Goal: Task Accomplishment & Management: Complete application form

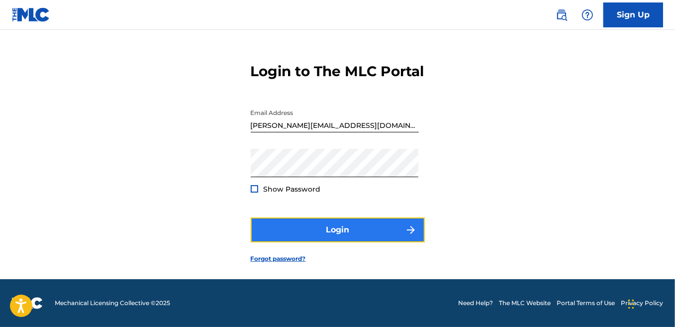
click at [358, 227] on button "Login" at bounding box center [338, 229] width 174 height 25
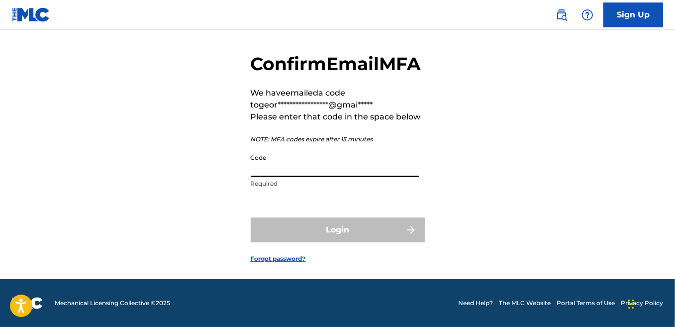
paste input "893109"
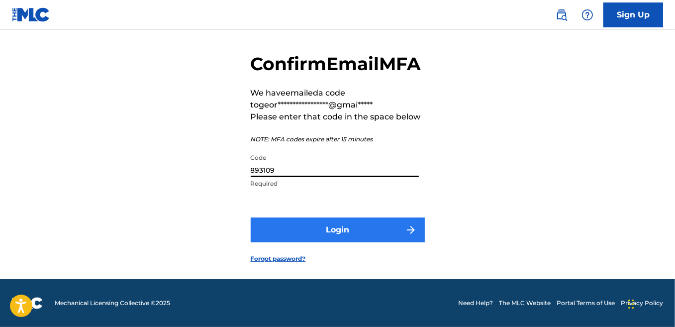
type input "893109"
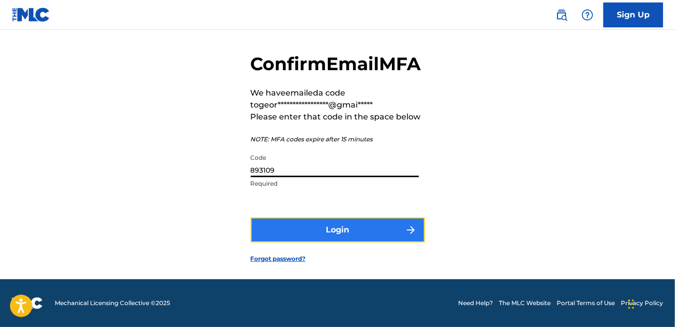
click at [341, 242] on button "Login" at bounding box center [338, 229] width 174 height 25
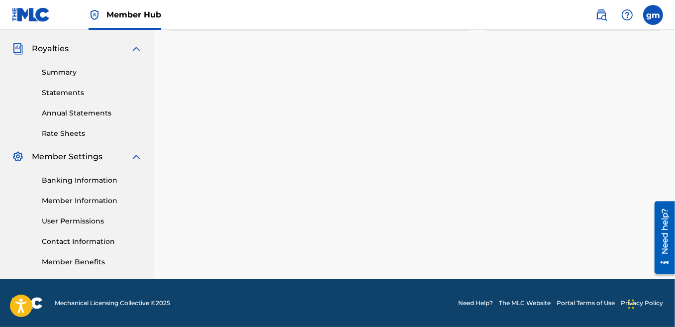
scroll to position [49, 0]
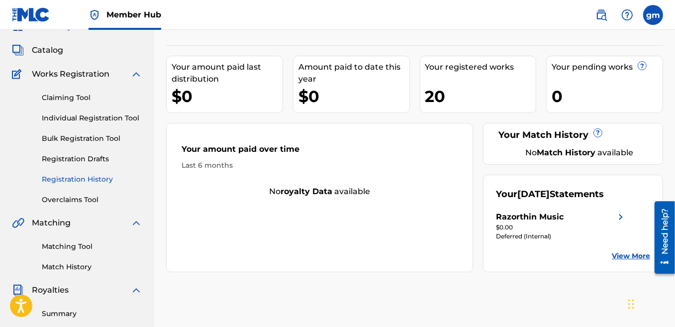
click at [92, 181] on link "Registration History" at bounding box center [92, 179] width 101 height 10
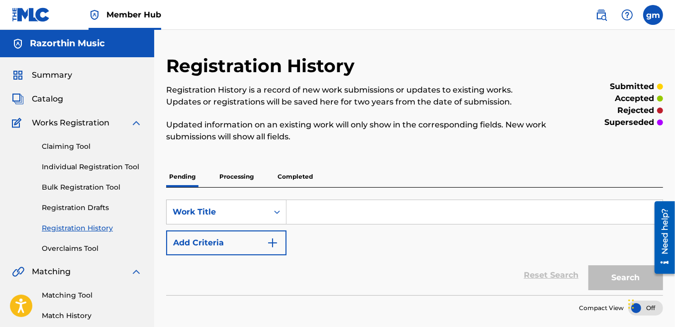
click at [304, 175] on p "Completed" at bounding box center [295, 176] width 41 height 21
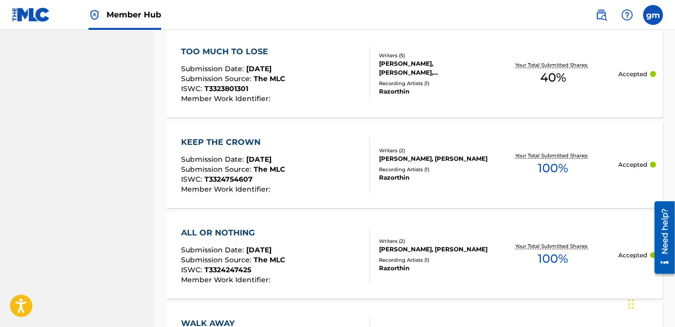
scroll to position [1051, 0]
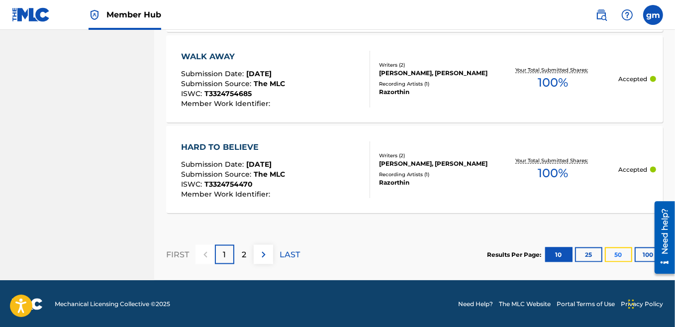
click at [616, 253] on button "50" at bounding box center [618, 254] width 27 height 15
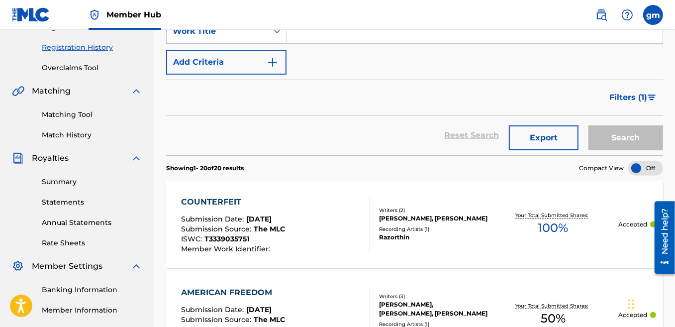
scroll to position [0, 0]
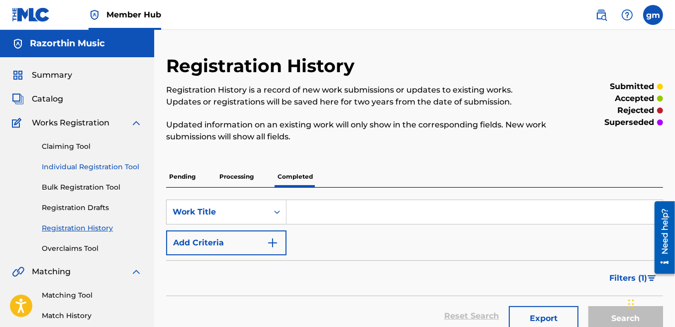
click at [96, 168] on link "Individual Registration Tool" at bounding box center [92, 167] width 101 height 10
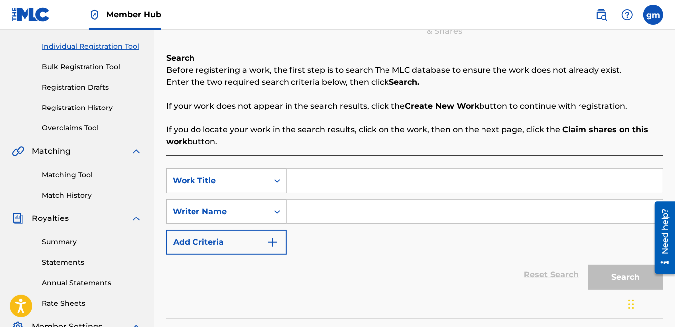
scroll to position [181, 0]
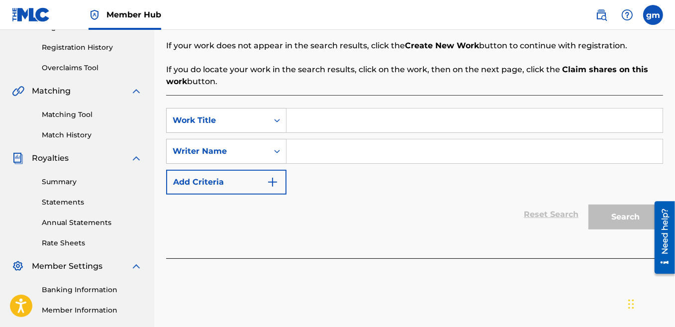
click at [311, 123] on input "Search Form" at bounding box center [475, 120] width 376 height 24
type input "At the DMV"
click at [276, 155] on icon "Search Form" at bounding box center [277, 151] width 10 height 10
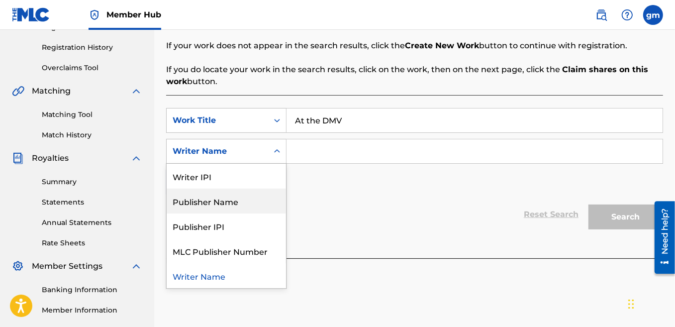
click at [241, 202] on div "Publisher Name" at bounding box center [226, 201] width 119 height 25
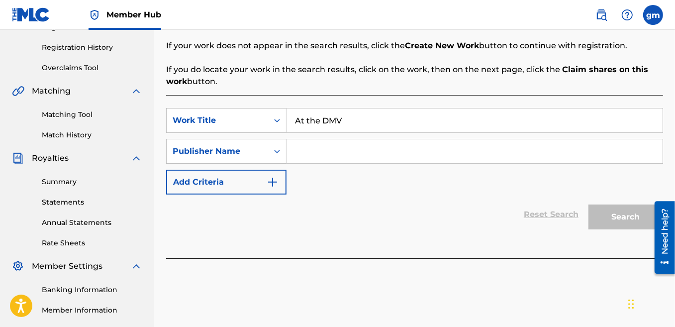
click at [311, 150] on input "Search Form" at bounding box center [475, 151] width 376 height 24
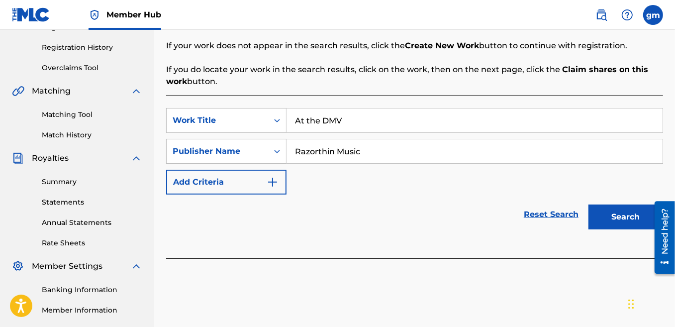
type input "Razorthin Music"
click at [589, 205] on button "Search" at bounding box center [626, 217] width 75 height 25
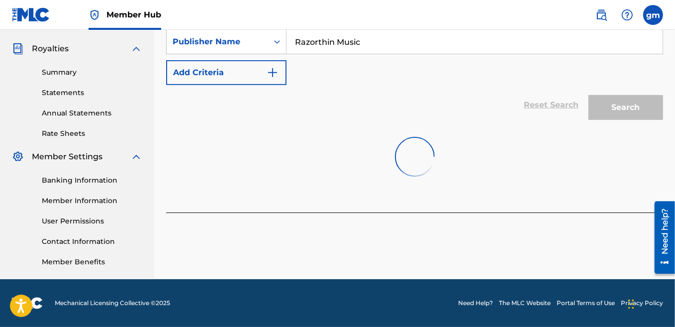
scroll to position [229, 0]
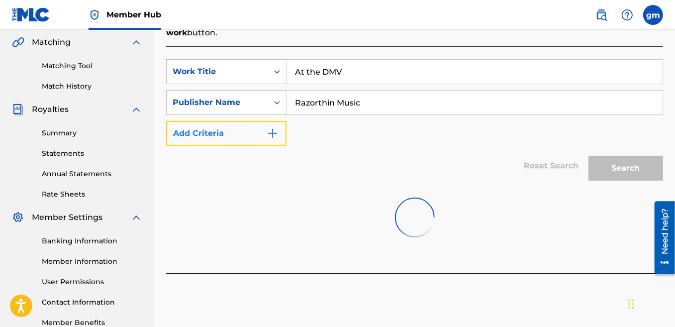
click at [237, 132] on button "Add Criteria" at bounding box center [226, 133] width 120 height 25
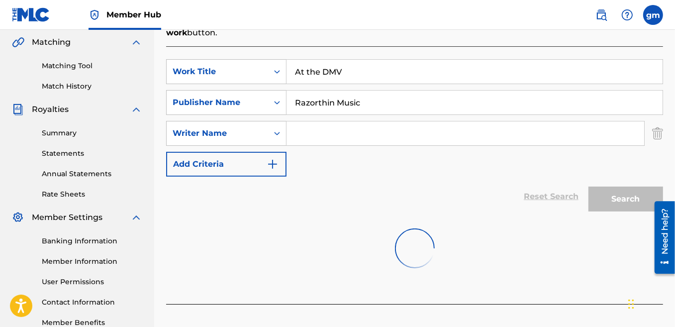
click at [319, 132] on input "Search Form" at bounding box center [466, 133] width 358 height 24
type input "G"
type input "[PERSON_NAME]"
click at [343, 74] on input "At the DMV" at bounding box center [475, 72] width 376 height 24
drag, startPoint x: 344, startPoint y: 72, endPoint x: 263, endPoint y: 72, distance: 81.1
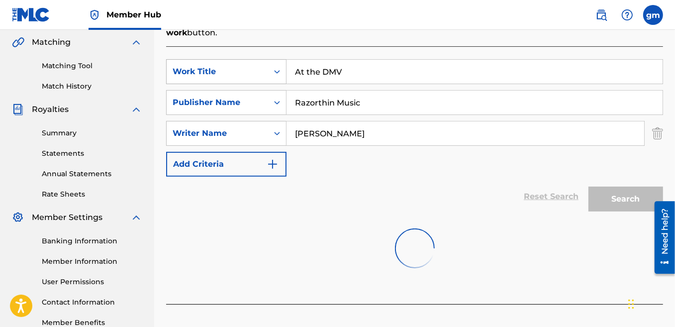
click at [263, 72] on div "SearchWithCriteria95f5792d-50e8-4769-babe-9a276b1fa7e5 Work Title At the DMV" at bounding box center [414, 71] width 497 height 25
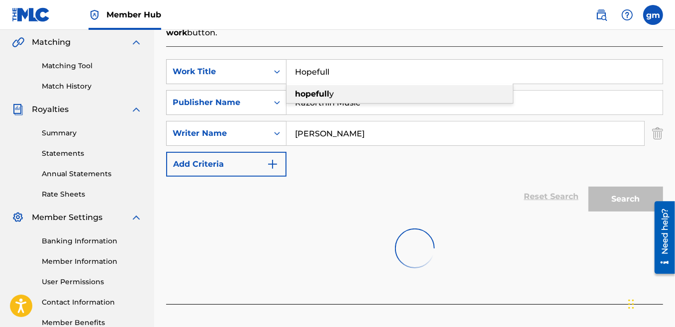
click at [312, 94] on strong "hopefull" at bounding box center [312, 93] width 34 height 9
type input "hopefully"
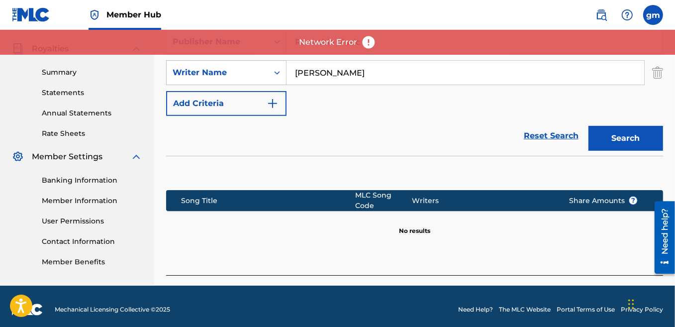
scroll to position [169, 0]
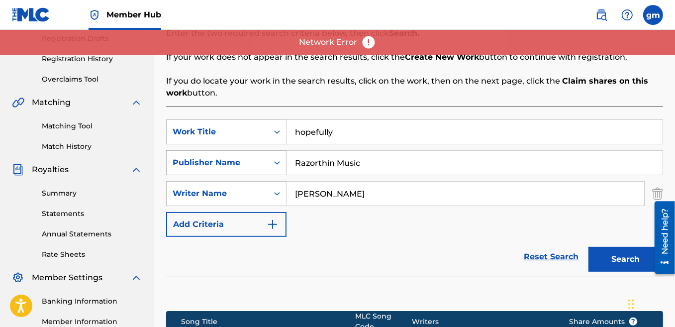
drag, startPoint x: 373, startPoint y: 168, endPoint x: 274, endPoint y: 163, distance: 99.2
click at [274, 163] on div "SearchWithCriteriad1f4563a-c82c-4630-9bc1-55d7d9146a1b Publisher Name Razorthin…" at bounding box center [414, 162] width 497 height 25
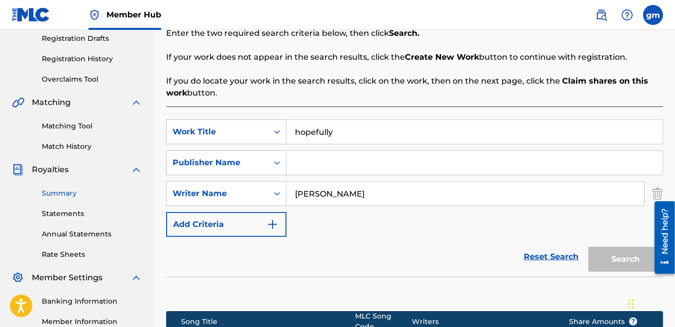
drag, startPoint x: 412, startPoint y: 197, endPoint x: 109, endPoint y: 188, distance: 302.2
click at [145, 185] on main "Razorthin Music Summary Catalog Works Registration Claiming Tool Individual Reg…" at bounding box center [337, 134] width 675 height 546
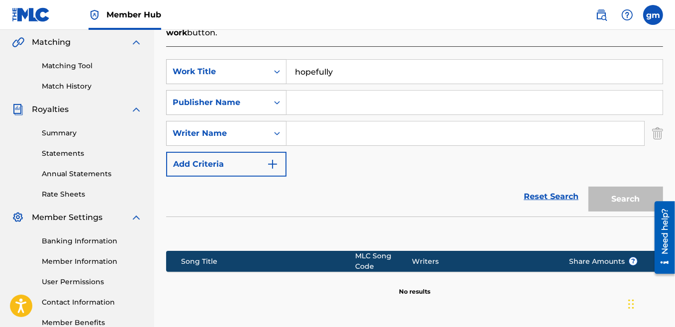
scroll to position [290, 0]
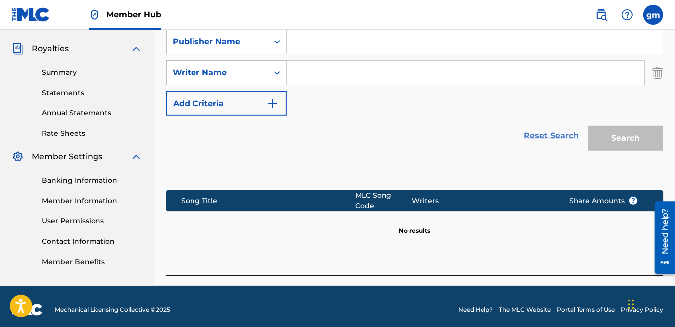
click at [554, 139] on link "Reset Search" at bounding box center [551, 136] width 65 height 22
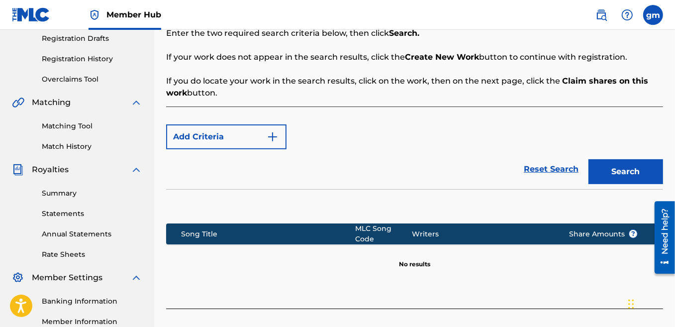
scroll to position [109, 0]
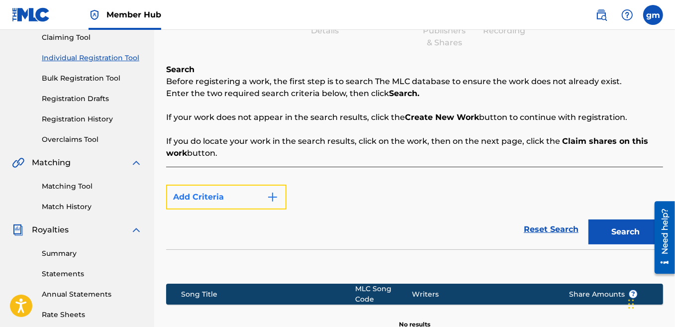
click at [249, 199] on button "Add Criteria" at bounding box center [226, 197] width 120 height 25
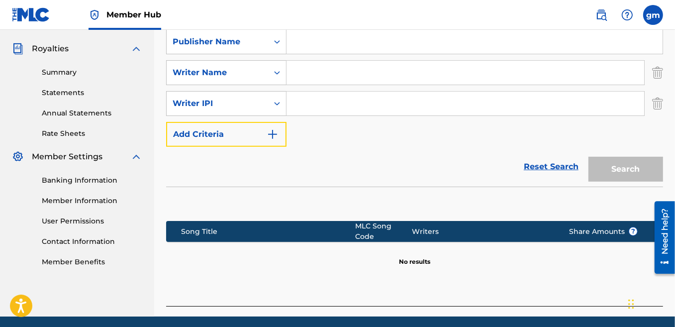
scroll to position [169, 0]
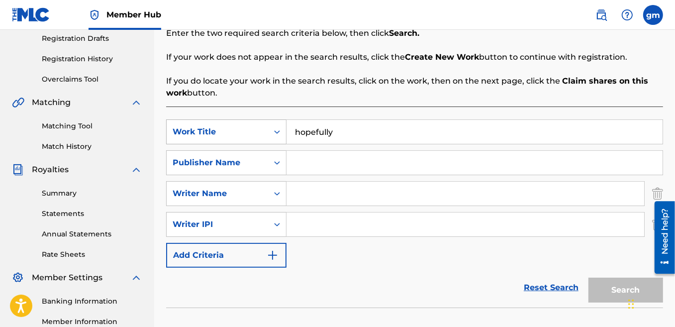
click at [275, 133] on icon "Search Form" at bounding box center [277, 132] width 10 height 10
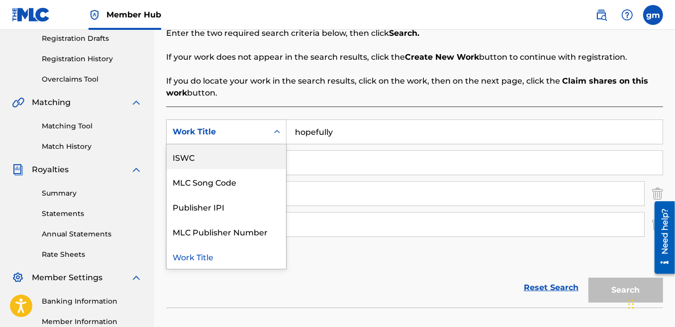
click at [211, 153] on div "ISWC" at bounding box center [226, 156] width 119 height 25
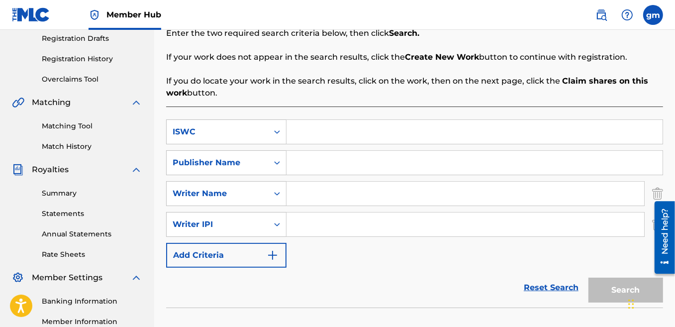
paste input "T3324754470"
type input "T3324754470"
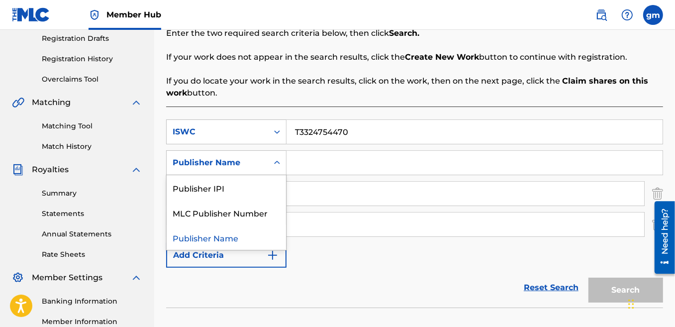
click at [277, 165] on icon "Search Form" at bounding box center [277, 163] width 10 height 10
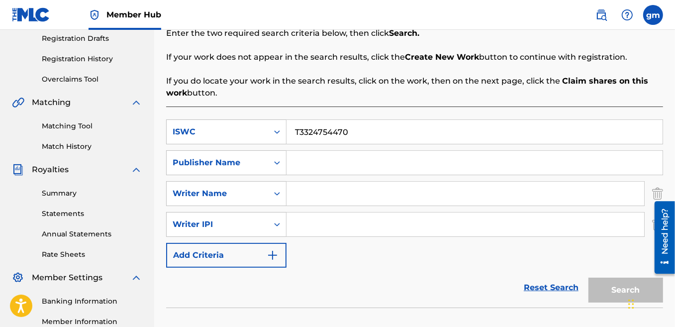
click at [330, 164] on input "Search Form" at bounding box center [475, 163] width 376 height 24
click at [277, 163] on icon "Search Form" at bounding box center [277, 163] width 10 height 10
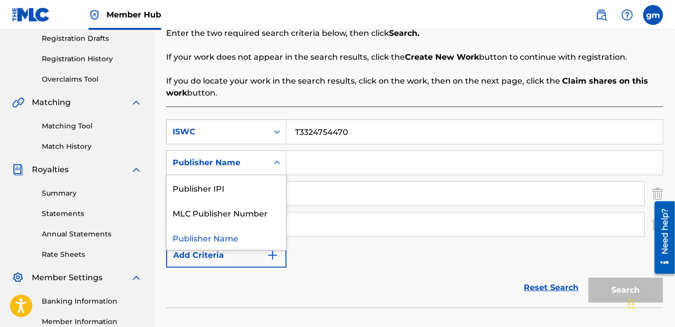
click at [339, 255] on div "SearchWithCriteria7cad5e77-9951-4917-8058-84192f0a08ec ISWC T3324754470 SearchW…" at bounding box center [414, 193] width 497 height 148
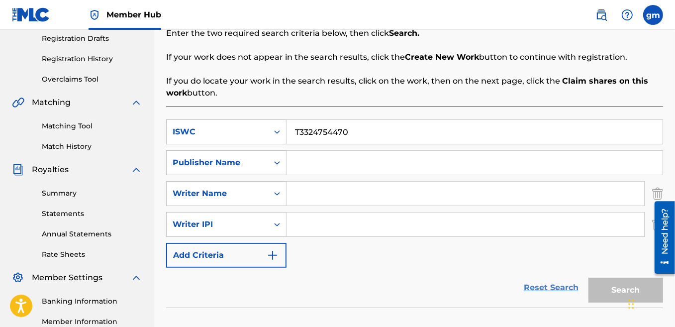
click at [548, 293] on link "Reset Search" at bounding box center [551, 288] width 65 height 22
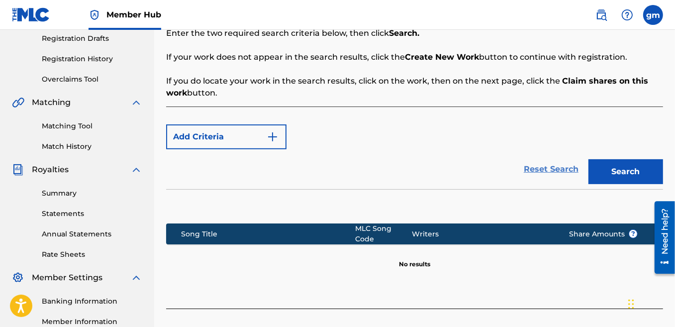
click at [538, 168] on link "Reset Search" at bounding box center [551, 169] width 65 height 22
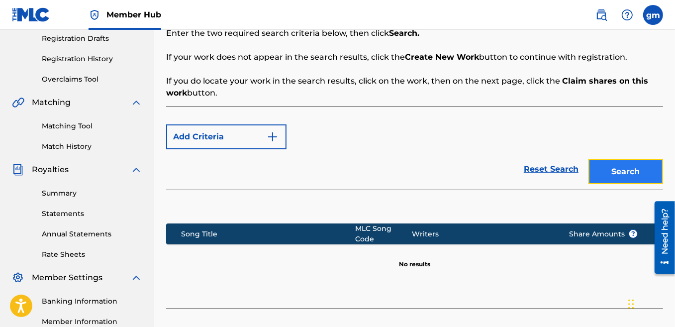
click at [614, 165] on button "Search" at bounding box center [626, 171] width 75 height 25
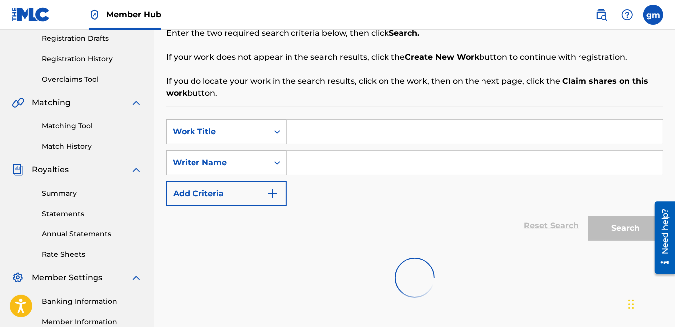
click at [316, 135] on input "Search Form" at bounding box center [475, 132] width 376 height 24
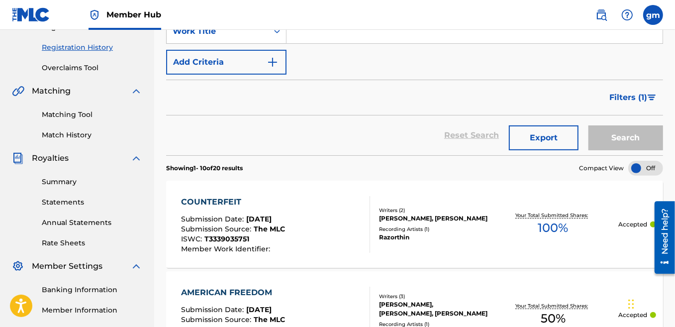
scroll to position [60, 0]
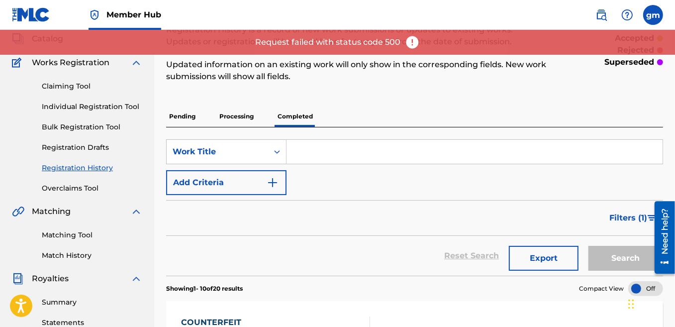
click at [314, 149] on input "Search Form" at bounding box center [475, 152] width 376 height 24
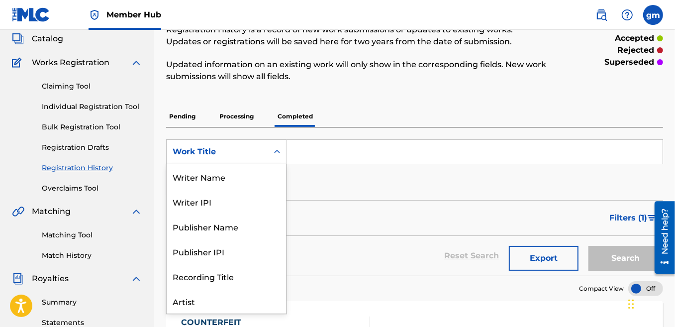
click at [277, 153] on icon "Search Form" at bounding box center [277, 152] width 10 height 10
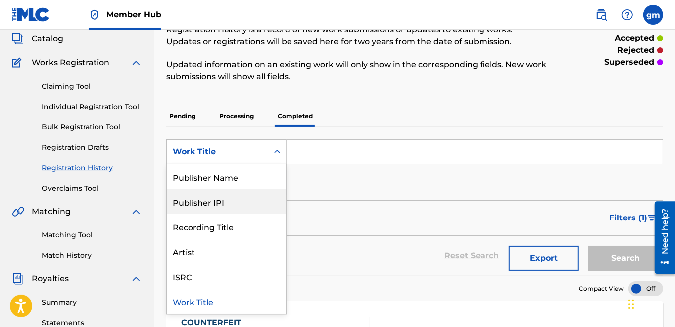
click at [301, 162] on input "Search Form" at bounding box center [475, 152] width 376 height 24
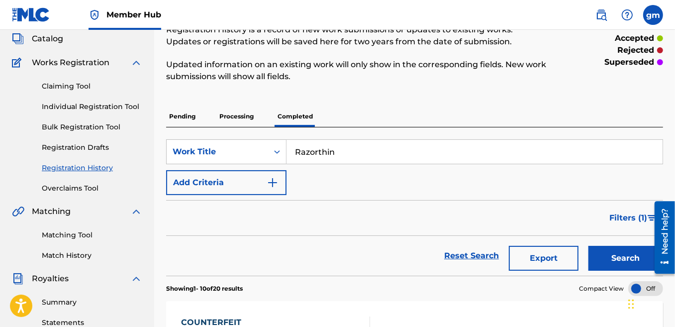
type input "Razorthin"
click at [589, 246] on button "Search" at bounding box center [626, 258] width 75 height 25
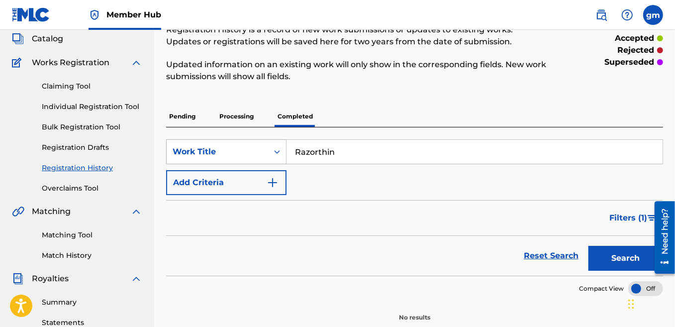
click at [280, 155] on icon "Search Form" at bounding box center [277, 152] width 10 height 10
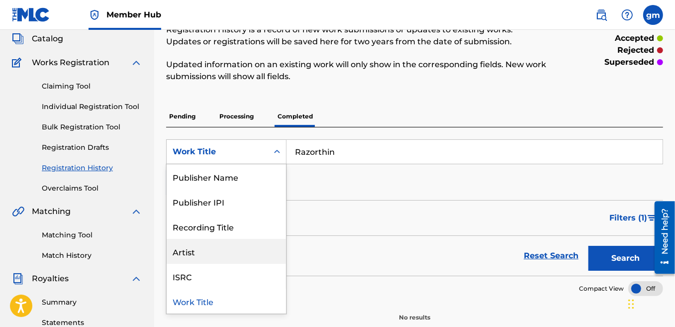
click at [204, 253] on div "Artist" at bounding box center [226, 251] width 119 height 25
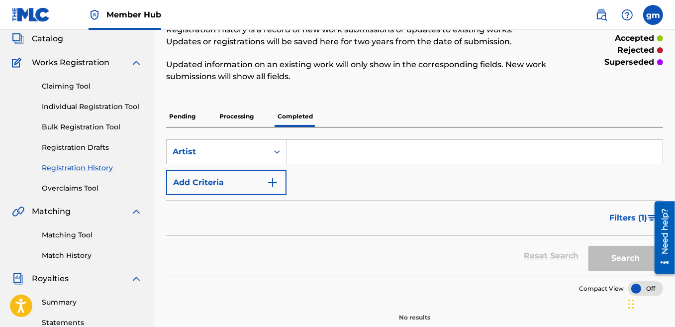
click at [306, 155] on input "Search Form" at bounding box center [475, 152] width 376 height 24
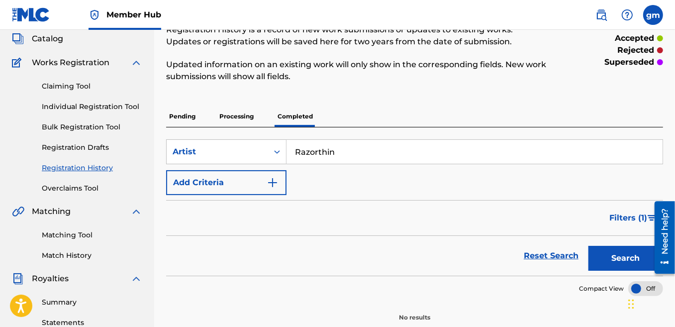
type input "Razorthin"
click at [589, 246] on button "Search" at bounding box center [626, 258] width 75 height 25
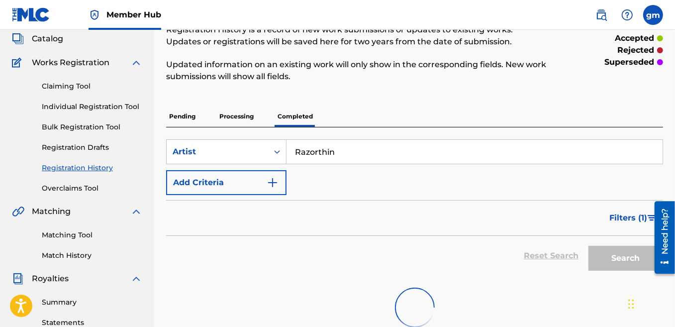
scroll to position [120, 0]
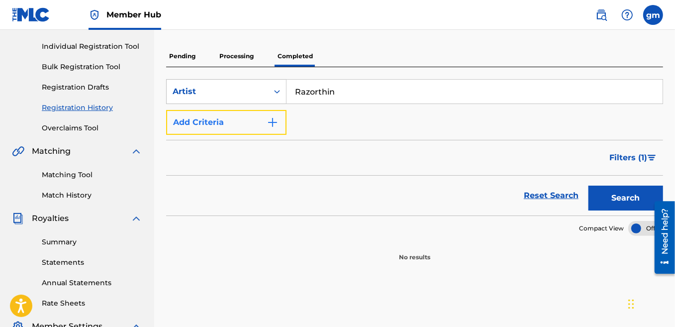
click at [273, 124] on img "Search Form" at bounding box center [273, 122] width 12 height 12
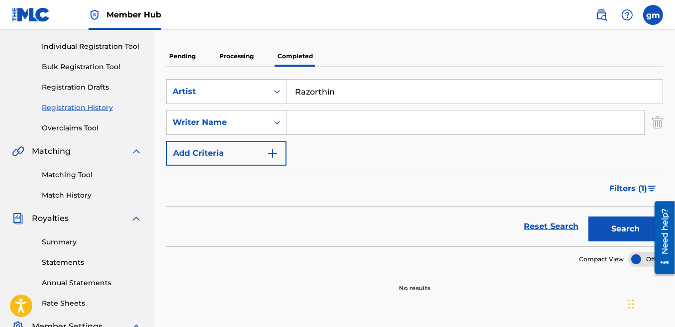
click at [322, 124] on input "Search Form" at bounding box center [466, 122] width 358 height 24
type input "Malafatopoulos"
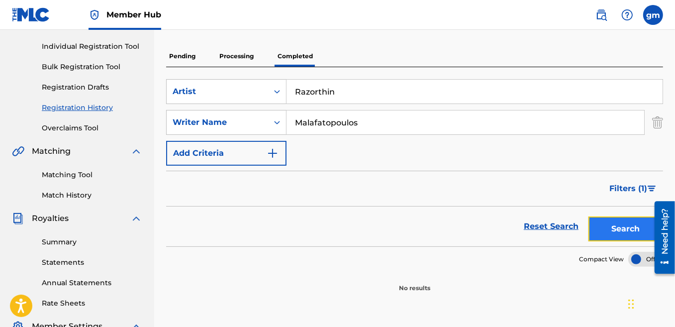
click at [608, 233] on button "Search" at bounding box center [626, 228] width 75 height 25
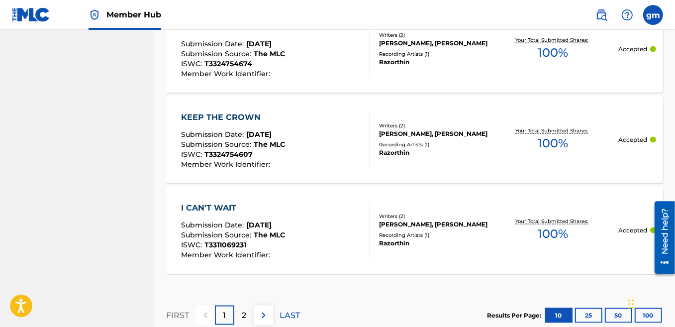
scroll to position [1081, 0]
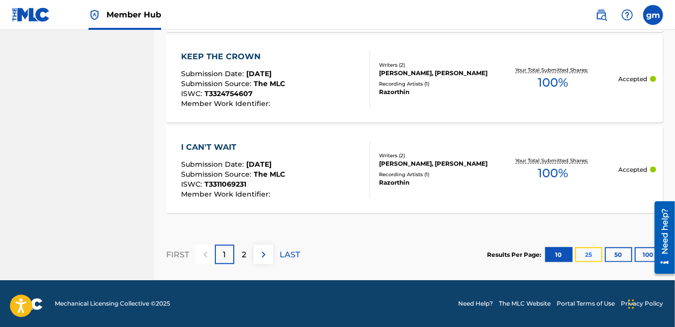
click at [592, 253] on button "25" at bounding box center [588, 254] width 27 height 15
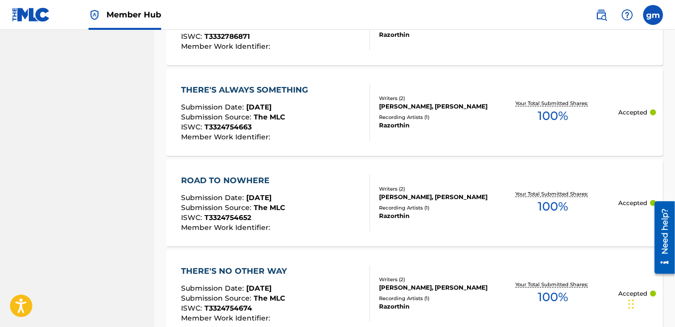
scroll to position [294, 0]
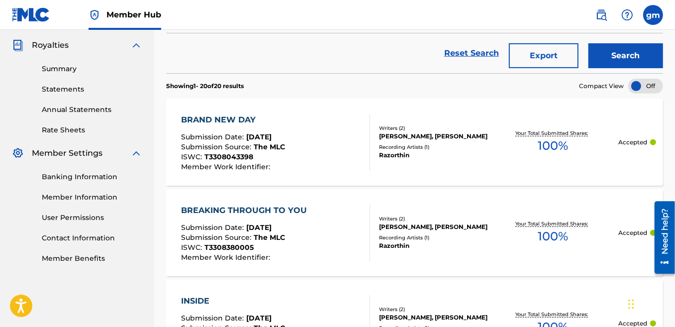
click at [250, 54] on div "Reset Search Export Search" at bounding box center [414, 53] width 497 height 40
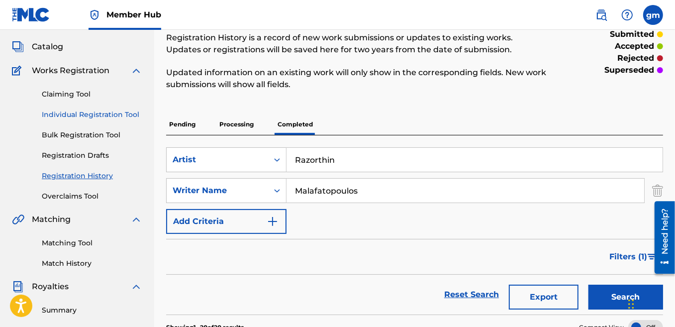
click at [75, 112] on link "Individual Registration Tool" at bounding box center [92, 114] width 101 height 10
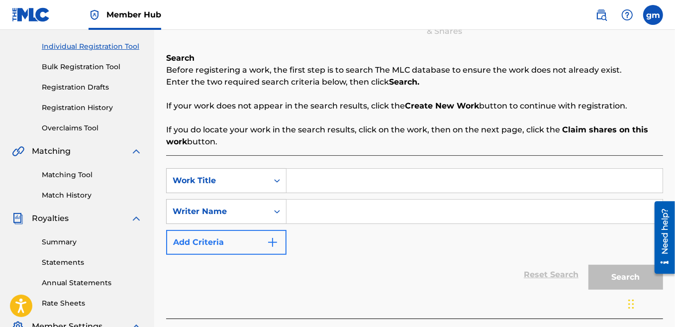
scroll to position [181, 0]
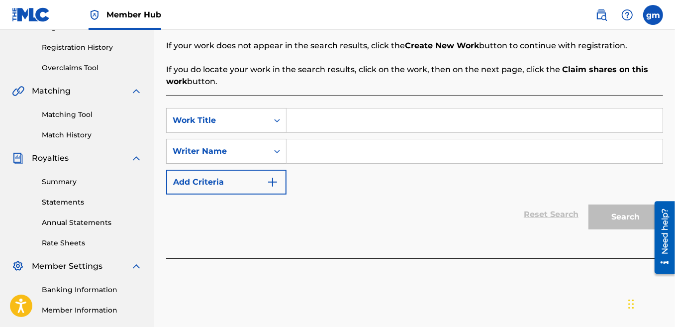
click at [315, 124] on input "Search Form" at bounding box center [475, 120] width 376 height 24
type input "Small Cafe"
click at [316, 154] on input "Search Form" at bounding box center [475, 151] width 376 height 24
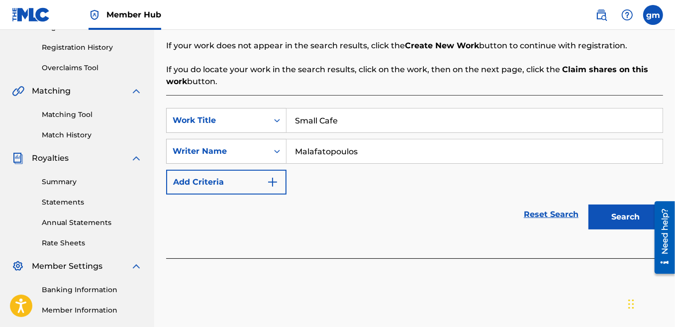
type input "Malafatopoulos"
click at [589, 205] on button "Search" at bounding box center [626, 217] width 75 height 25
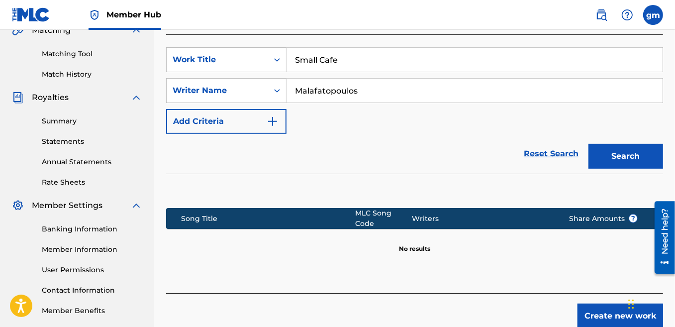
scroll to position [290, 0]
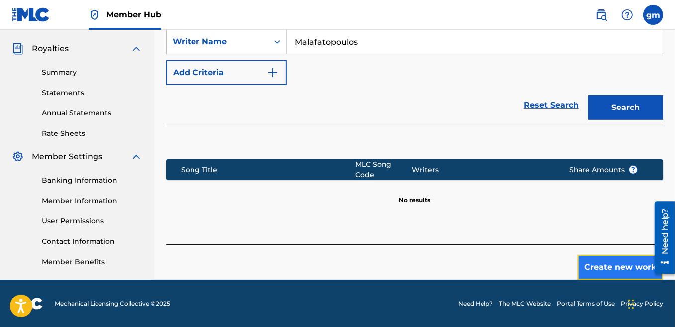
click at [607, 261] on button "Create new work" at bounding box center [621, 267] width 86 height 25
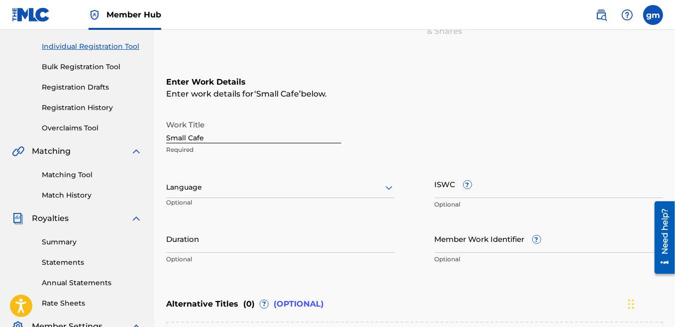
scroll to position [181, 0]
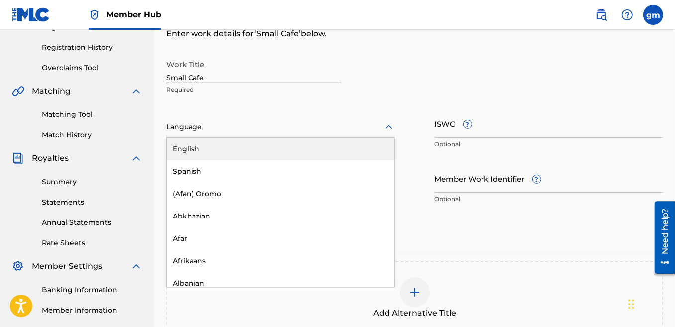
click at [281, 133] on div "Language" at bounding box center [280, 127] width 229 height 21
click at [204, 151] on div "English" at bounding box center [281, 149] width 228 height 22
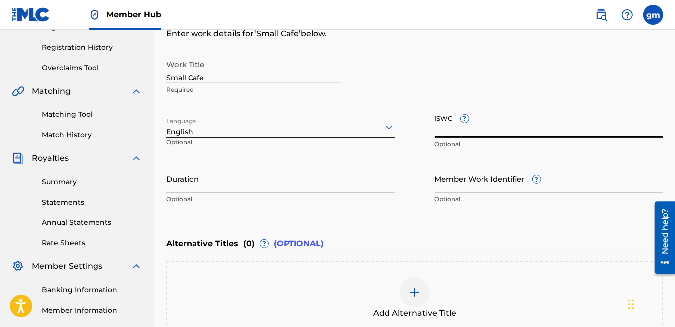
click at [490, 130] on input "ISWC ?" at bounding box center [549, 123] width 229 height 28
paste input "T3348920418"
type input "T3348920418"
click at [186, 184] on input "Duration" at bounding box center [280, 178] width 229 height 28
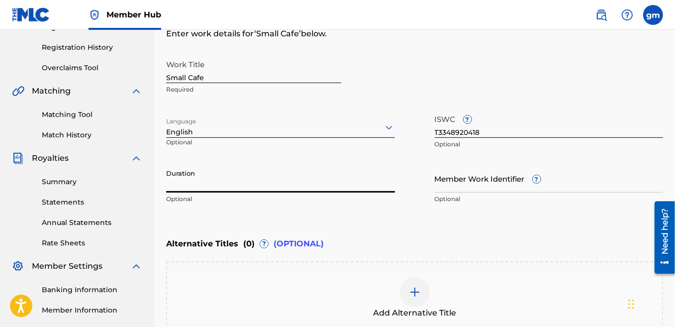
drag, startPoint x: 194, startPoint y: 191, endPoint x: 207, endPoint y: 188, distance: 13.8
click at [195, 189] on input "Duration" at bounding box center [280, 178] width 229 height 28
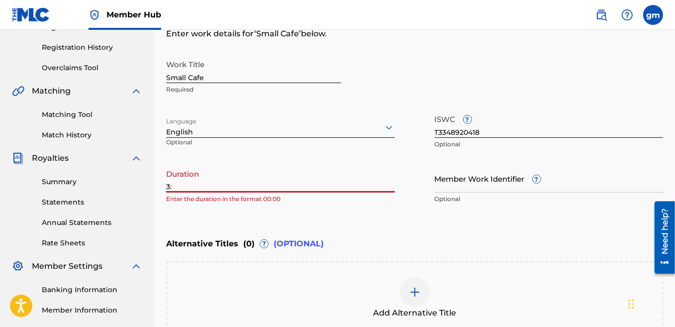
type input "3"
type input "0"
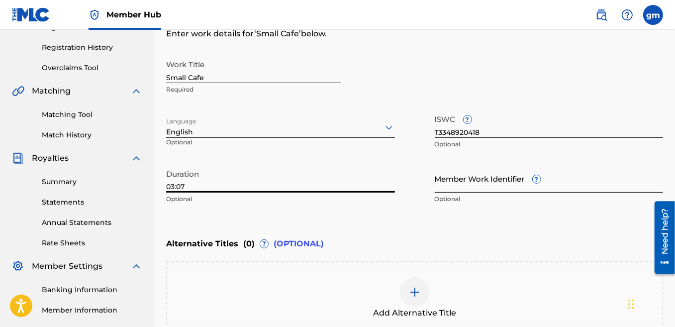
type input "03:07"
click at [463, 183] on input "Member Work Identifier ?" at bounding box center [549, 178] width 229 height 28
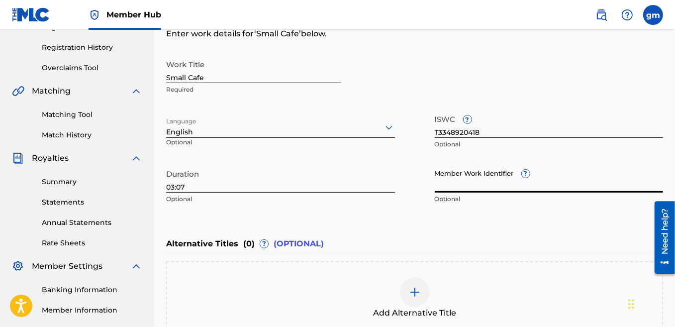
click at [360, 182] on input "03:07" at bounding box center [280, 178] width 229 height 28
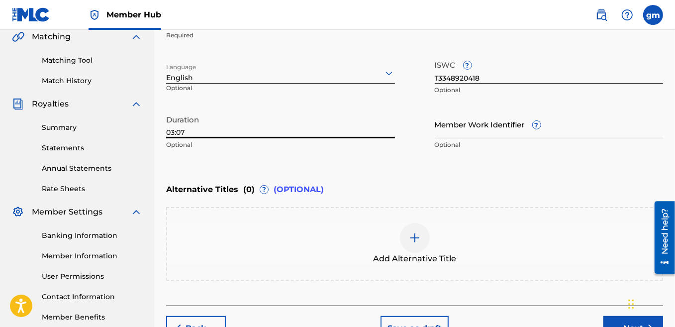
scroll to position [295, 0]
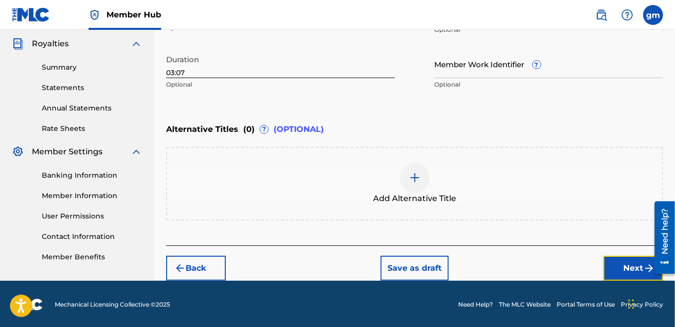
drag, startPoint x: 625, startPoint y: 261, endPoint x: 396, endPoint y: 144, distance: 257.3
click at [400, 145] on div "Register Work Search Enter Work Details Add Writers Add Publishers & Shares Add…" at bounding box center [414, 20] width 497 height 521
click at [416, 182] on img at bounding box center [415, 178] width 12 height 12
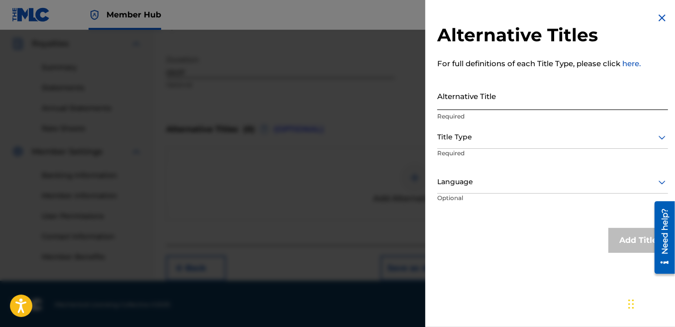
click at [465, 107] on input "Alternative Title" at bounding box center [552, 96] width 231 height 28
type input "A Small Cafe"
click at [480, 141] on div at bounding box center [552, 137] width 231 height 12
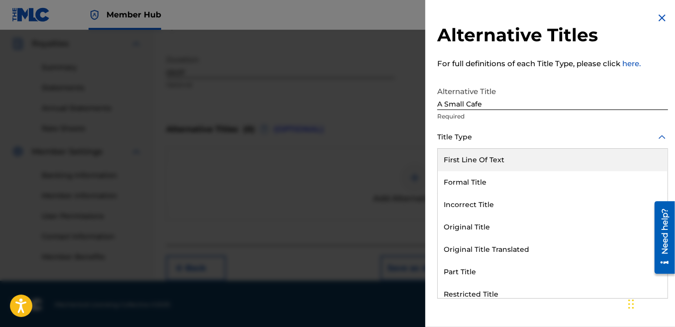
click at [658, 19] on img at bounding box center [662, 18] width 12 height 12
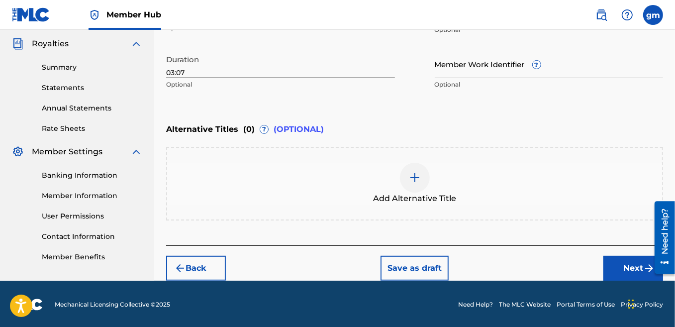
drag, startPoint x: 648, startPoint y: 256, endPoint x: 643, endPoint y: 258, distance: 6.0
click at [647, 258] on html "Need help? Resource Center Help Get the help you need from our knowledge base N…" at bounding box center [661, 237] width 28 height 80
click at [622, 265] on button "Next" at bounding box center [634, 268] width 60 height 25
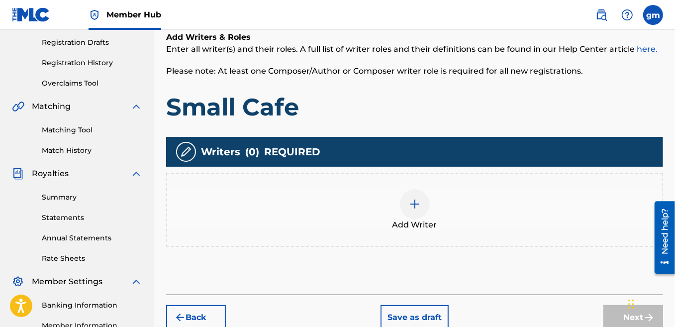
scroll to position [225, 0]
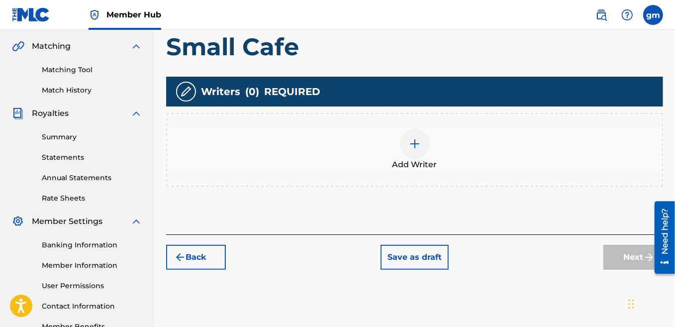
click at [414, 144] on img at bounding box center [415, 144] width 12 height 12
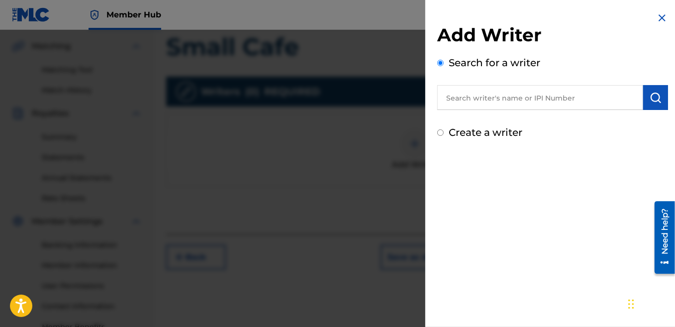
click at [474, 98] on input "text" at bounding box center [540, 97] width 206 height 25
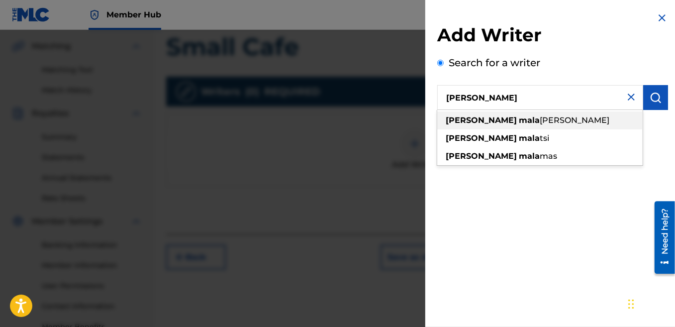
click at [519, 122] on strong "mala" at bounding box center [529, 119] width 21 height 9
type input "[PERSON_NAME]"
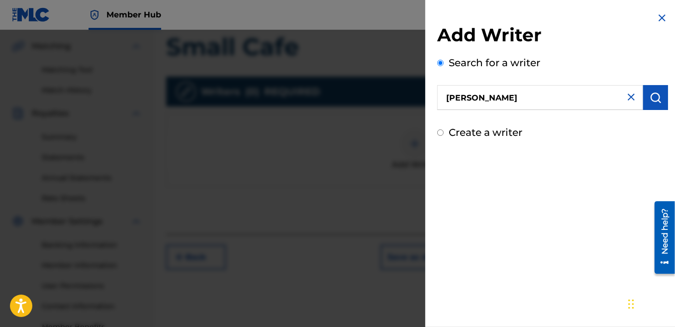
click at [446, 136] on div "Create a writer" at bounding box center [552, 132] width 231 height 15
click at [444, 132] on div "Create a writer" at bounding box center [552, 132] width 231 height 15
click at [440, 133] on input "Create a writer" at bounding box center [440, 132] width 6 height 6
radio input "false"
radio input "true"
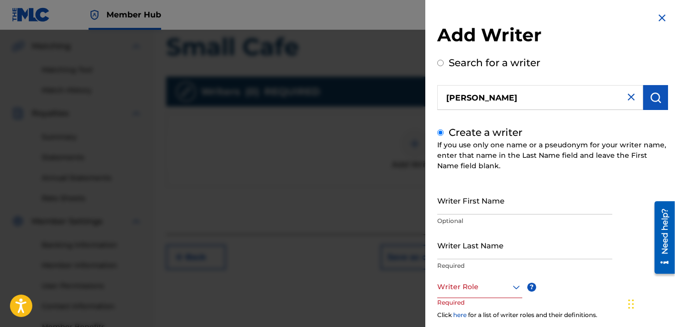
click at [632, 94] on img at bounding box center [632, 97] width 12 height 12
click at [527, 101] on input "text" at bounding box center [540, 97] width 206 height 25
radio input "true"
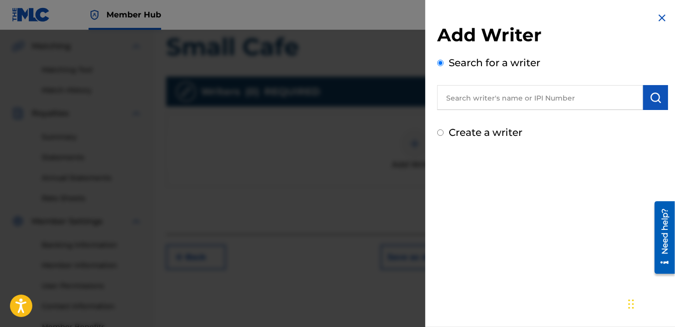
click at [486, 103] on input "text" at bounding box center [540, 97] width 206 height 25
paste input "1243716270"
type input "1243716270"
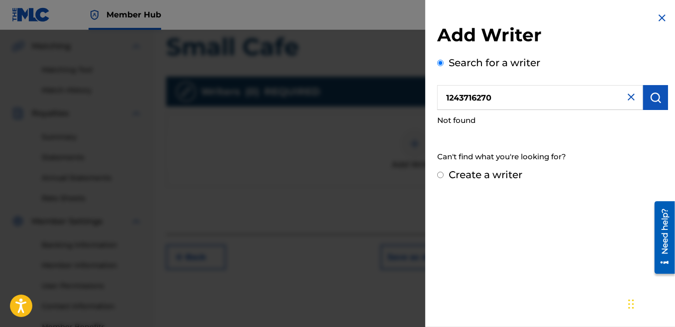
click at [631, 96] on img at bounding box center [632, 97] width 12 height 12
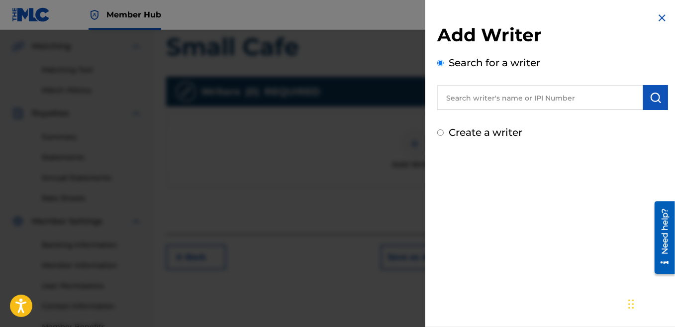
click at [660, 17] on img at bounding box center [662, 18] width 12 height 12
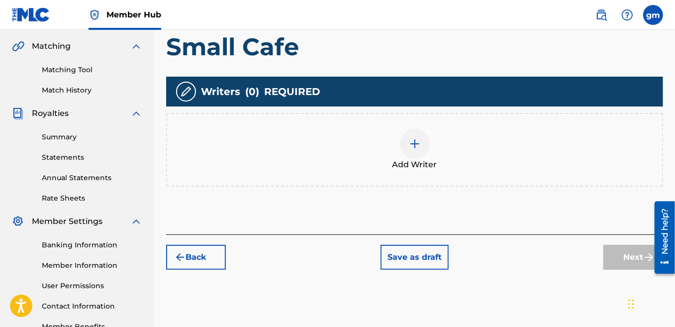
click at [413, 146] on img at bounding box center [415, 144] width 12 height 12
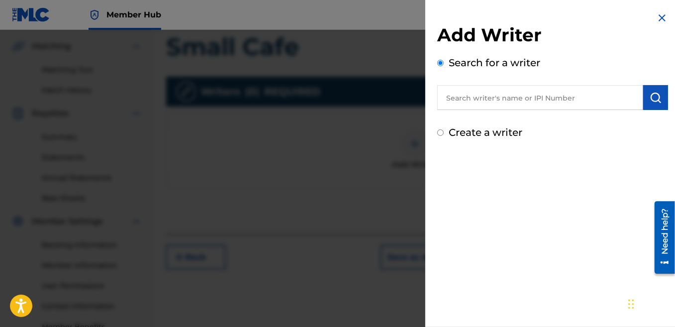
click at [481, 100] on input "text" at bounding box center [540, 97] width 206 height 25
click at [646, 101] on button "submit" at bounding box center [656, 97] width 25 height 25
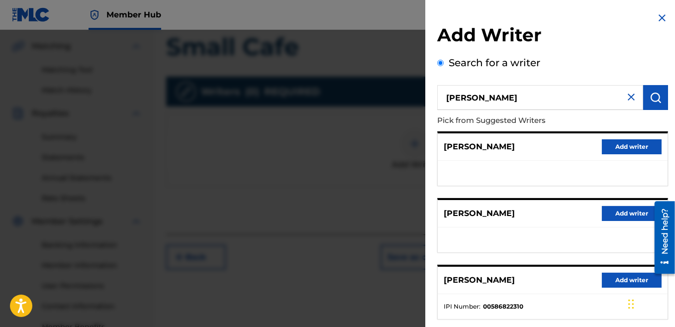
drag, startPoint x: 535, startPoint y: 99, endPoint x: 390, endPoint y: 101, distance: 144.3
click at [390, 100] on div "Add Writer Search for a writer [PERSON_NAME] Pick from Suggested Writers [PERSO…" at bounding box center [337, 178] width 675 height 297
type input "[PERSON_NAME]"
click at [658, 99] on img "submit" at bounding box center [656, 98] width 12 height 12
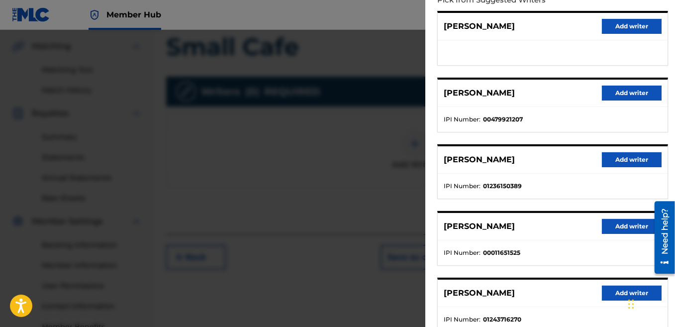
scroll to position [181, 0]
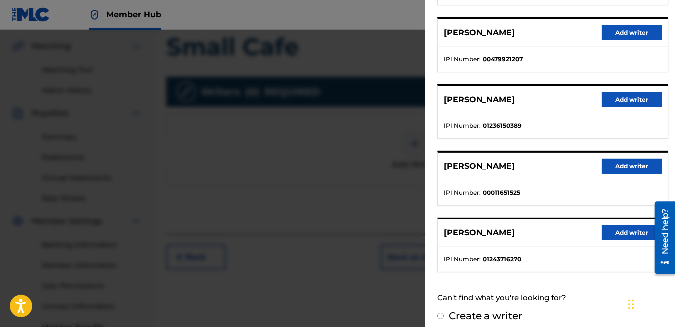
click at [512, 233] on p "[PERSON_NAME]" at bounding box center [479, 233] width 71 height 12
click at [612, 230] on button "Add writer" at bounding box center [632, 232] width 60 height 15
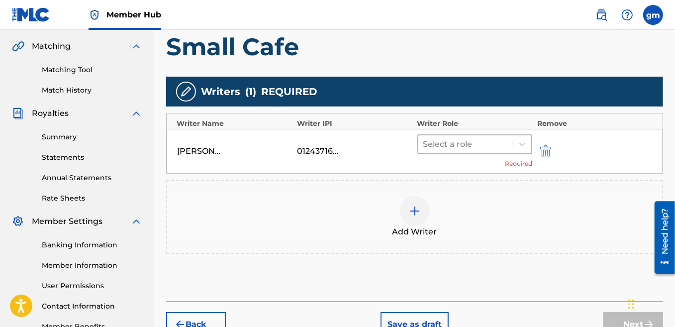
click at [474, 146] on div at bounding box center [466, 144] width 85 height 14
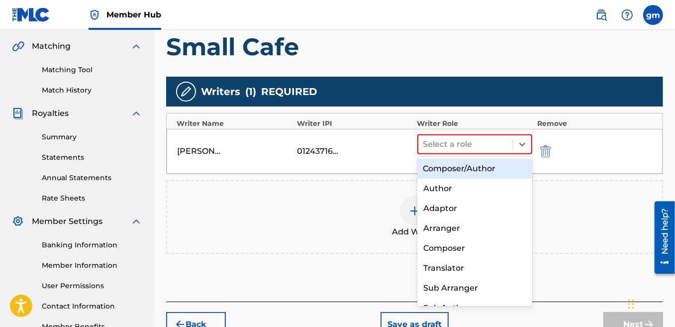
click at [463, 170] on div "Composer/Author" at bounding box center [475, 169] width 115 height 20
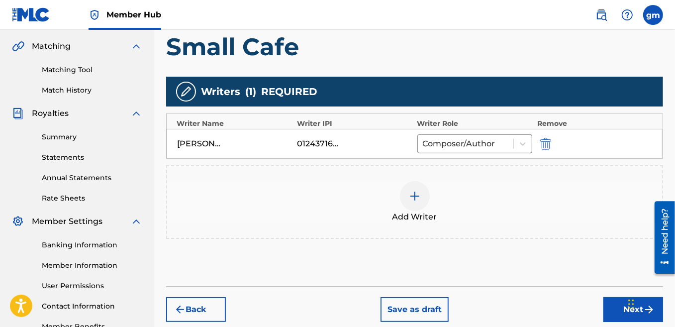
click at [419, 206] on div at bounding box center [415, 196] width 30 height 30
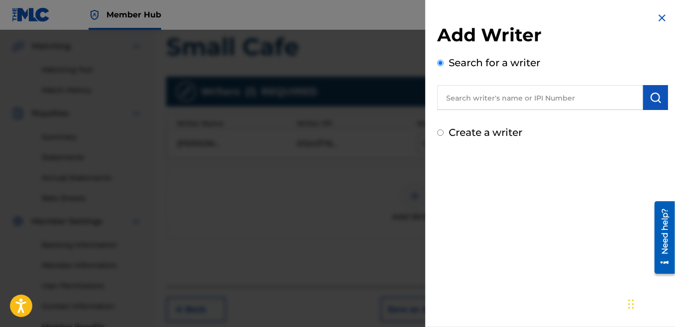
click at [471, 98] on input "text" at bounding box center [540, 97] width 206 height 25
type input "[PERSON_NAME]"
click at [651, 99] on img "submit" at bounding box center [656, 98] width 12 height 12
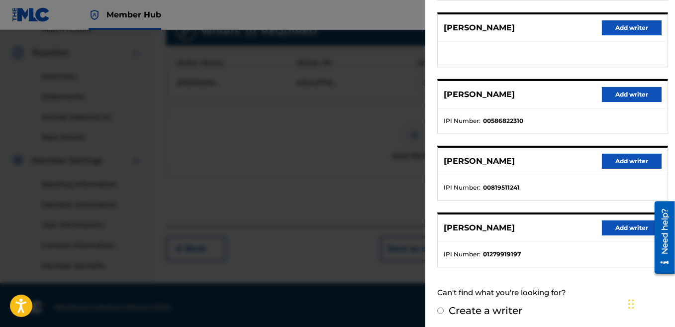
scroll to position [290, 0]
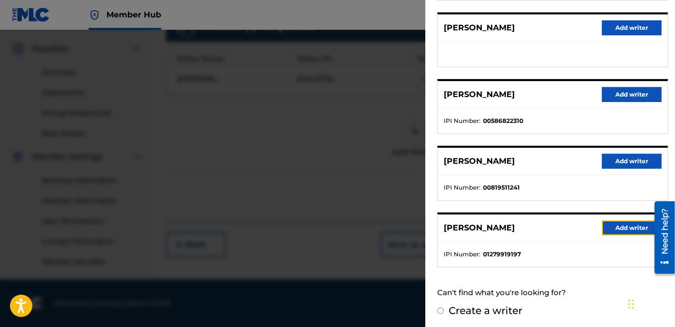
drag, startPoint x: 609, startPoint y: 225, endPoint x: 495, endPoint y: 186, distance: 120.6
click at [495, 186] on div "[PERSON_NAME] Add writer C [PERSON_NAME] writer [PERSON_NAME] Add writer IPI Nu…" at bounding box center [552, 107] width 231 height 322
click at [632, 229] on button "Add writer" at bounding box center [632, 227] width 60 height 15
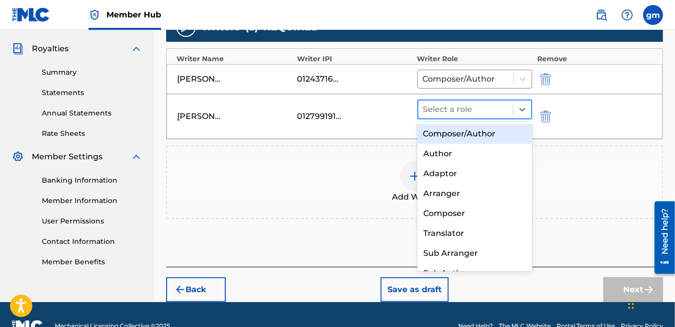
drag, startPoint x: 479, startPoint y: 105, endPoint x: 478, endPoint y: 114, distance: 9.0
click at [479, 108] on div at bounding box center [466, 110] width 85 height 14
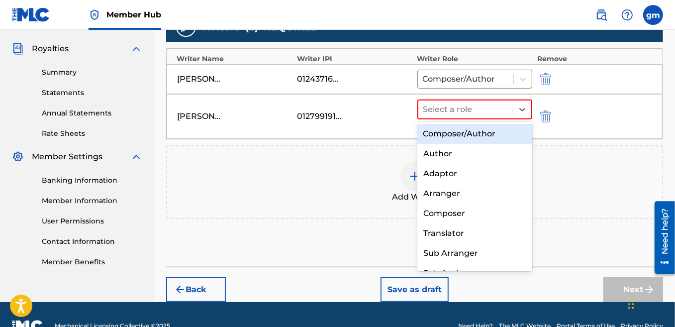
click at [463, 139] on div "Composer/Author" at bounding box center [475, 134] width 115 height 20
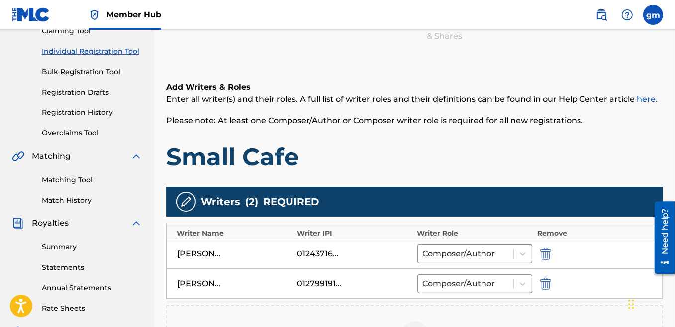
scroll to position [296, 0]
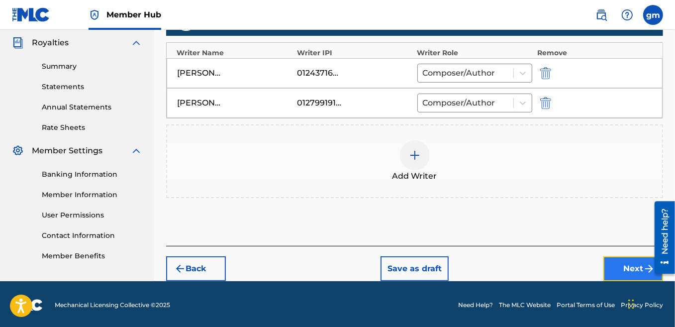
click at [623, 264] on button "Next" at bounding box center [634, 268] width 60 height 25
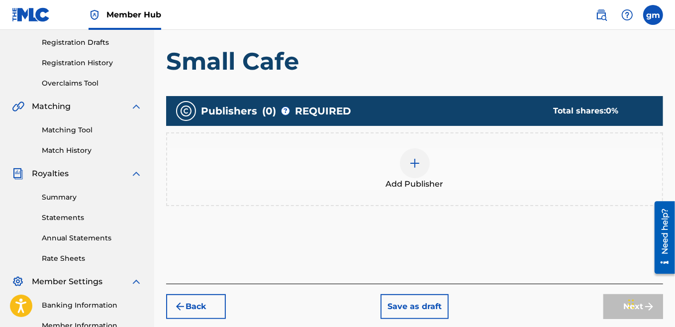
scroll to position [225, 0]
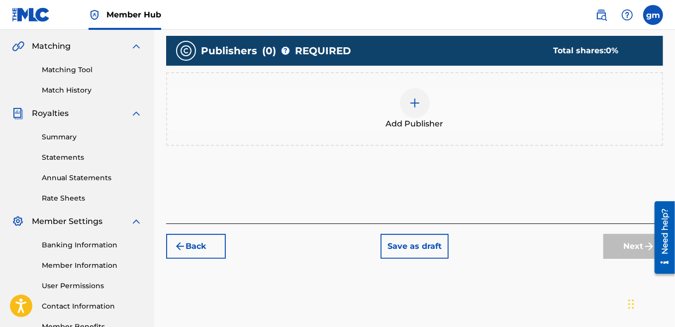
click at [421, 104] on img at bounding box center [415, 103] width 12 height 12
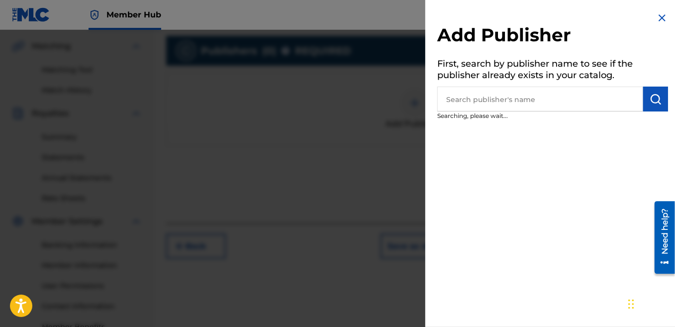
click at [493, 99] on input "text" at bounding box center [540, 99] width 206 height 25
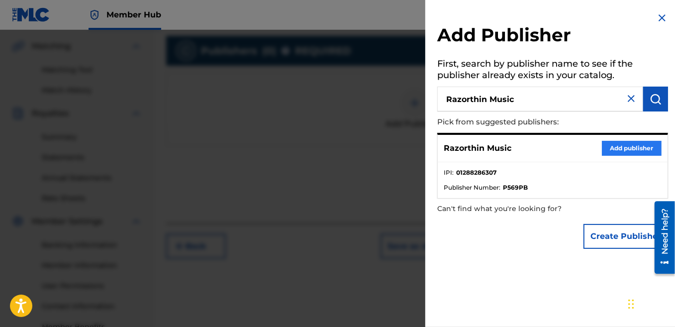
type input "Razorthin Music"
click at [620, 149] on button "Add publisher" at bounding box center [632, 148] width 60 height 15
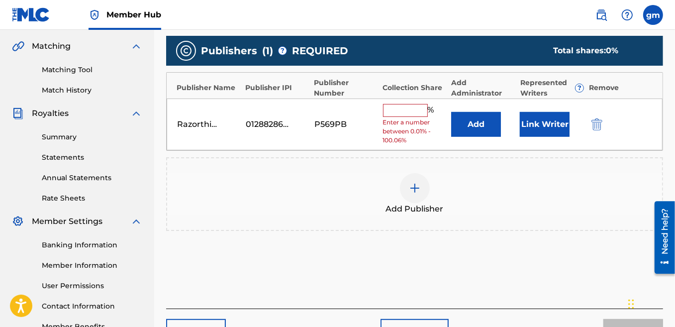
click at [397, 107] on input "text" at bounding box center [405, 110] width 45 height 13
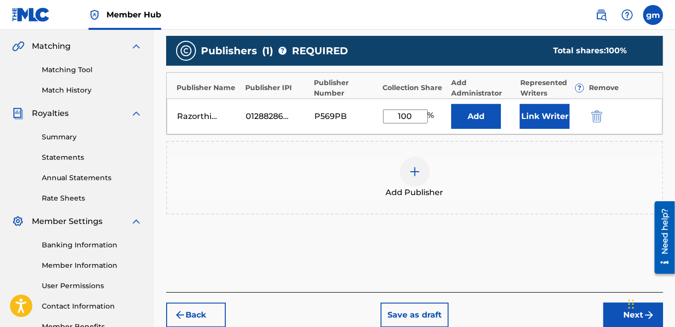
type input "100"
click at [482, 161] on div "Add Publisher" at bounding box center [414, 178] width 495 height 42
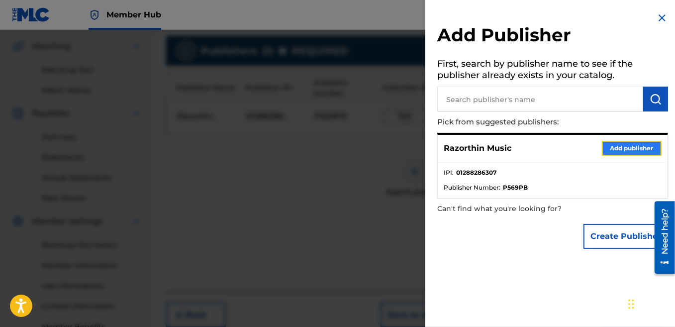
click at [619, 150] on button "Add publisher" at bounding box center [632, 148] width 60 height 15
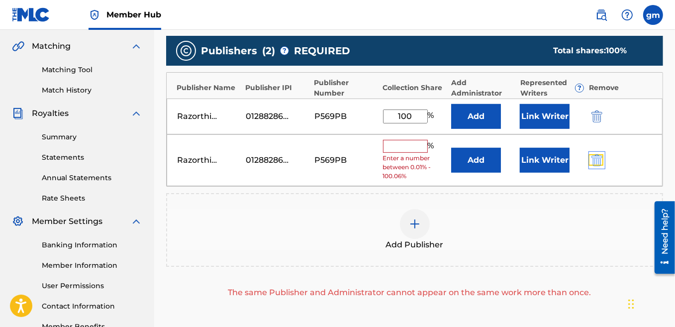
click at [596, 158] on img "submit" at bounding box center [597, 160] width 11 height 12
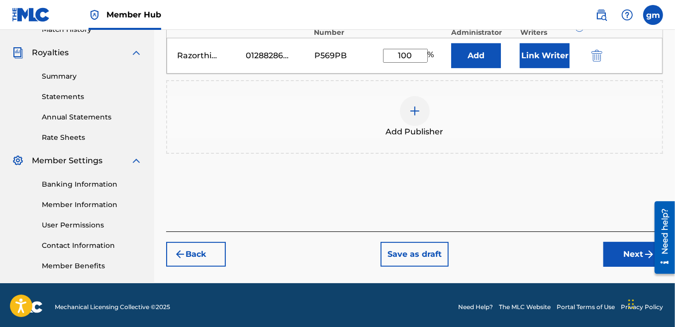
scroll to position [165, 0]
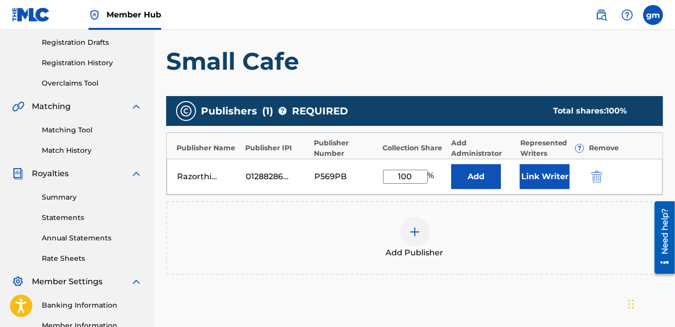
click at [198, 169] on div "Razorthin Music 01288286307 P569PB 100 % Add Link Writer" at bounding box center [415, 177] width 496 height 36
click at [207, 174] on div "Razorthin Music" at bounding box center [199, 177] width 45 height 12
click at [281, 181] on div "01288286307" at bounding box center [268, 177] width 45 height 12
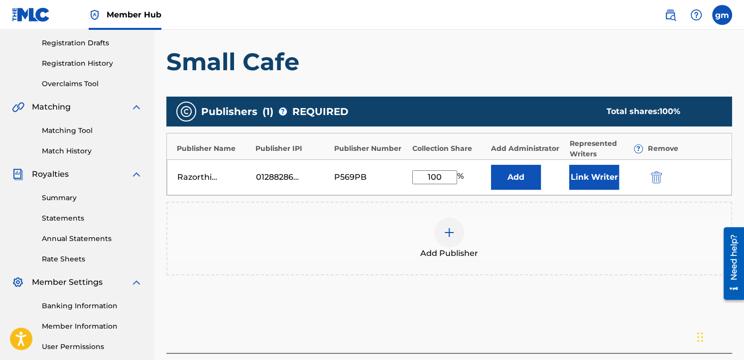
scroll to position [257, 0]
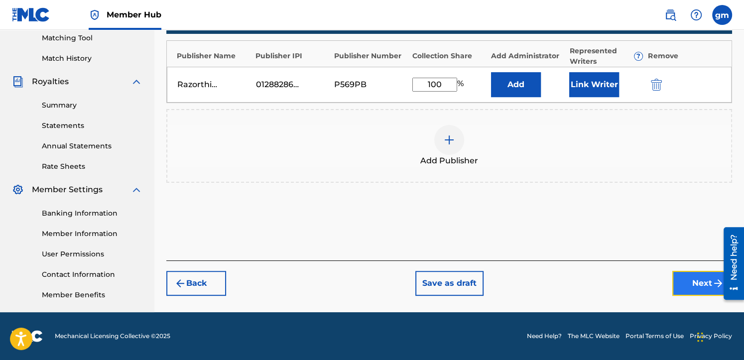
click at [675, 279] on button "Next" at bounding box center [702, 283] width 60 height 25
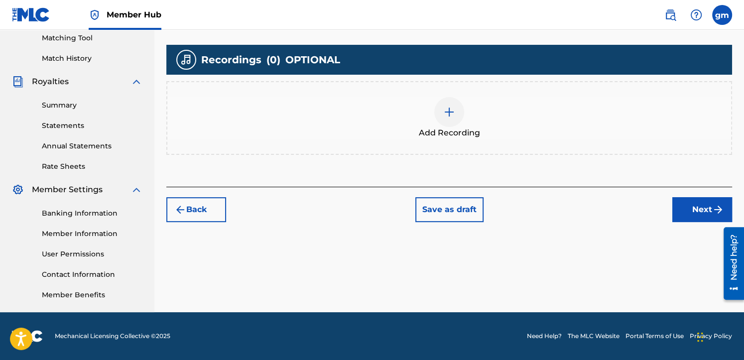
click at [449, 113] on img at bounding box center [449, 112] width 12 height 12
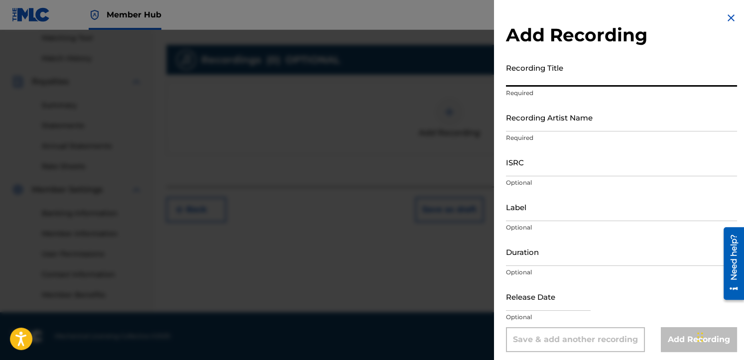
click at [538, 72] on input "Recording Title" at bounding box center [621, 72] width 231 height 28
type input "Small Cafe"
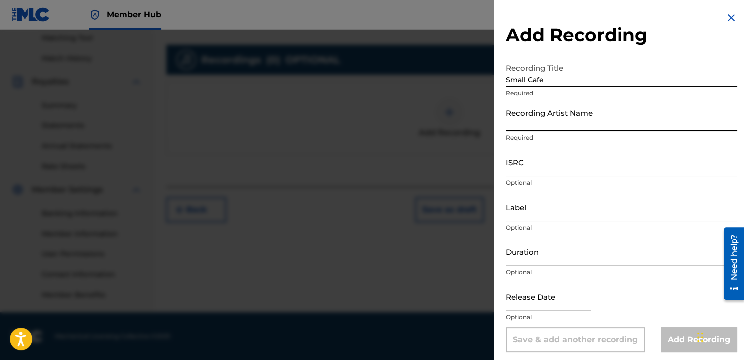
click at [540, 125] on input "Recording Artist Name" at bounding box center [621, 117] width 231 height 28
type input "Razorthin"
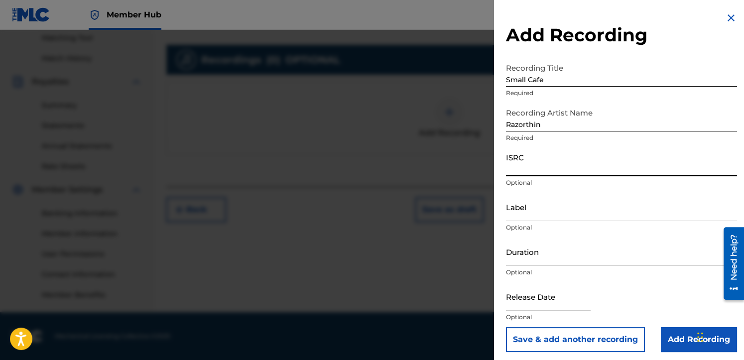
click at [533, 174] on input "ISRC" at bounding box center [621, 162] width 231 height 28
click at [517, 165] on input "ISRC" at bounding box center [621, 162] width 231 height 28
paste input "QT4FL2550160"
type input "QT4FL2550160"
click at [519, 213] on input "Label" at bounding box center [621, 207] width 231 height 28
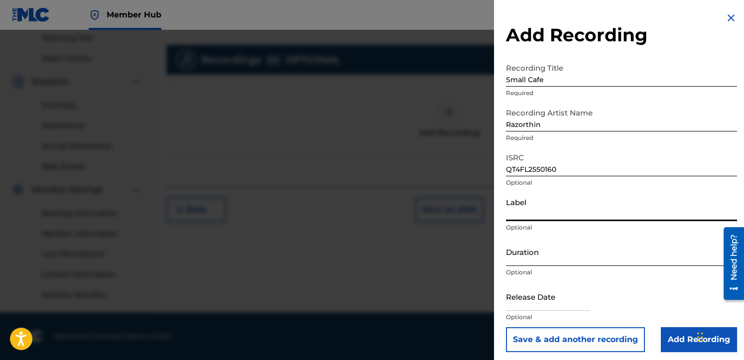
click at [535, 257] on input "Duration" at bounding box center [621, 251] width 231 height 28
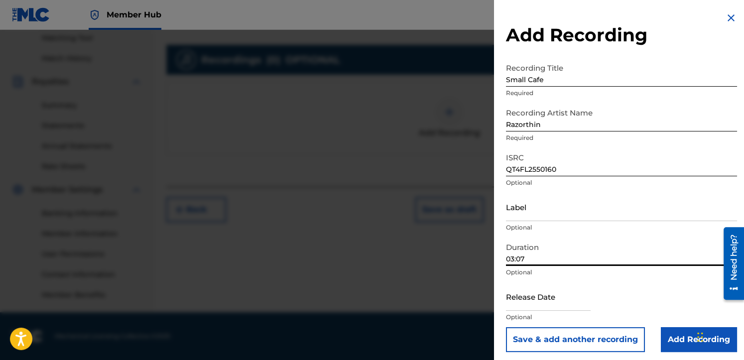
scroll to position [4, 0]
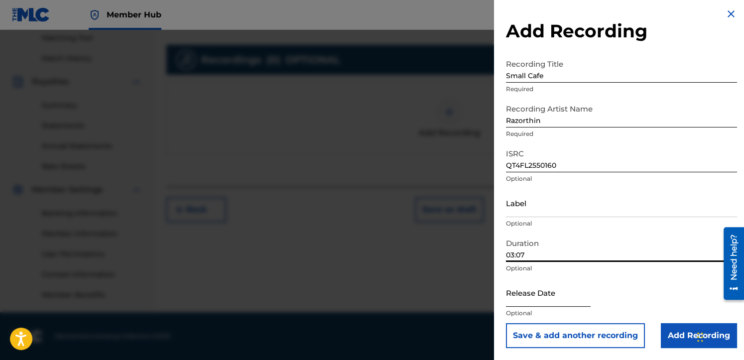
type input "03:07"
select select "8"
select select "2025"
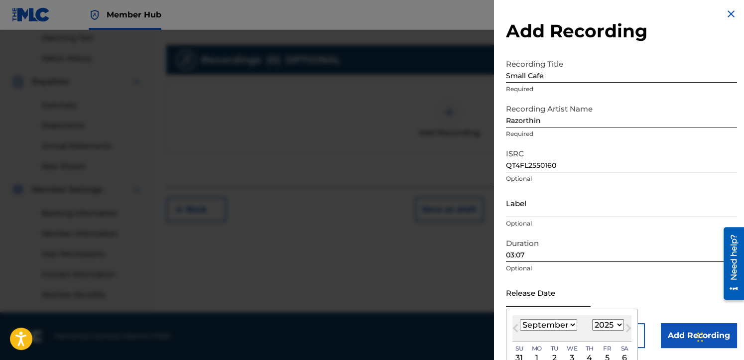
click at [533, 299] on input "text" at bounding box center [548, 292] width 85 height 28
click at [543, 297] on input "text" at bounding box center [548, 292] width 85 height 28
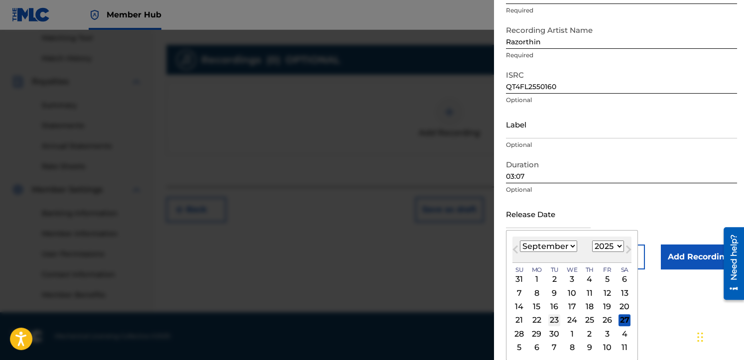
click at [551, 320] on div "23" at bounding box center [554, 320] width 12 height 12
type input "[DATE]"
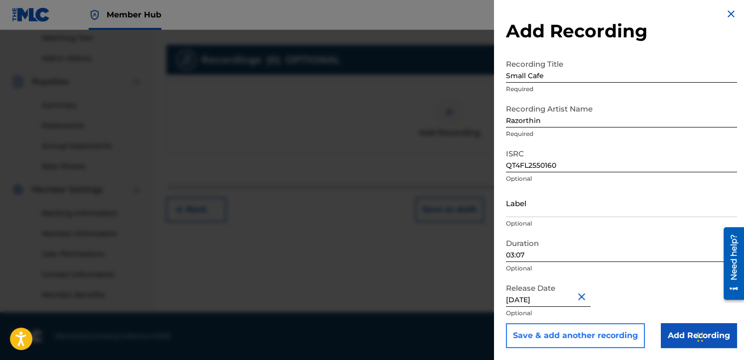
scroll to position [4, 0]
click at [675, 326] on input "Add Recording" at bounding box center [698, 335] width 76 height 25
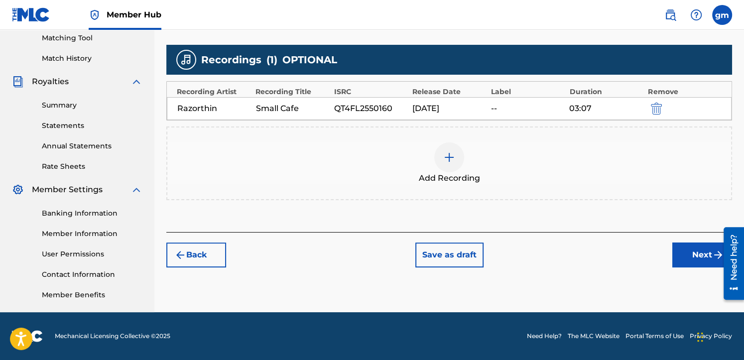
click at [449, 157] on img at bounding box center [449, 157] width 12 height 12
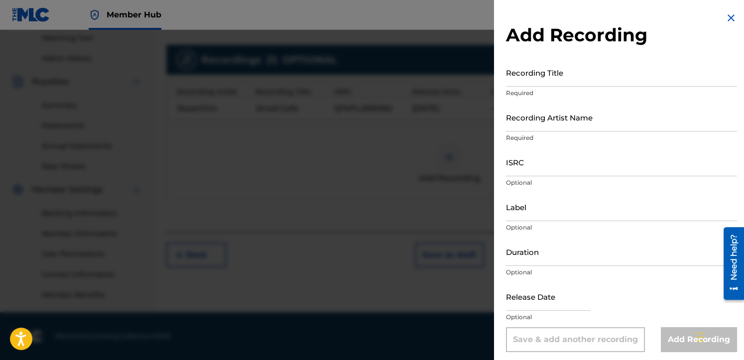
click at [675, 18] on img at bounding box center [731, 18] width 12 height 12
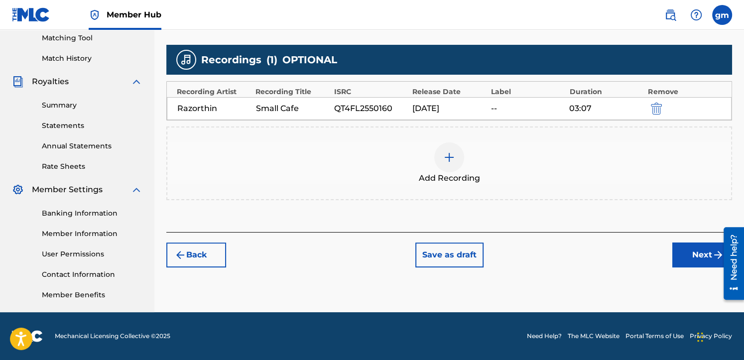
click at [452, 159] on img at bounding box center [449, 157] width 12 height 12
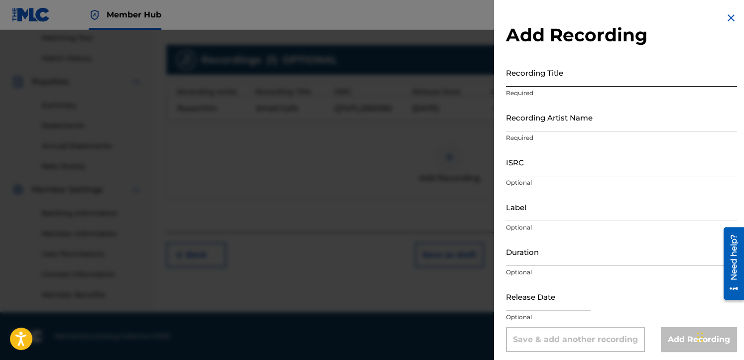
click at [542, 73] on input "Recording Title" at bounding box center [621, 72] width 231 height 28
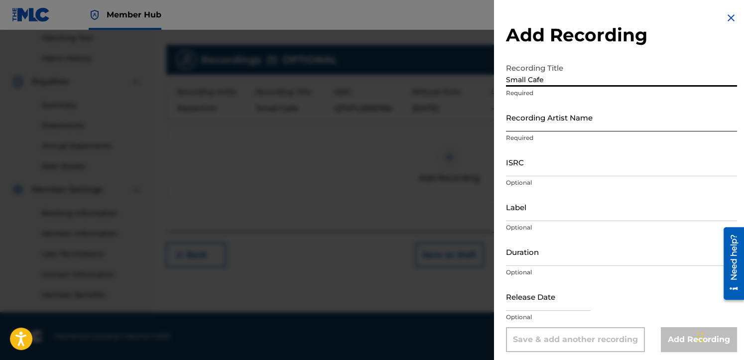
type input "Small Cafe"
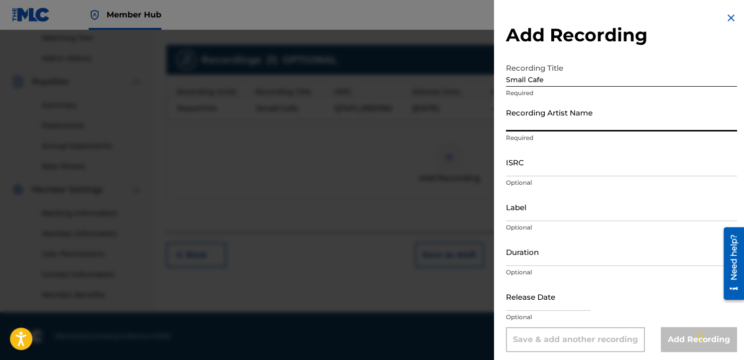
click at [554, 127] on input "Recording Artist Name" at bounding box center [621, 117] width 231 height 28
type input "Razorthin"
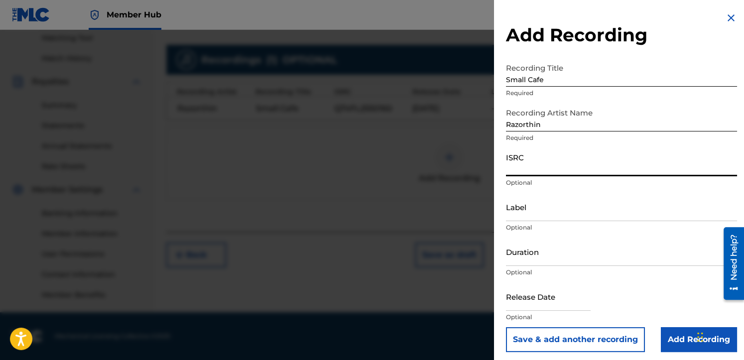
click at [536, 166] on input "ISRC" at bounding box center [621, 162] width 231 height 28
click at [526, 165] on input "ISRC" at bounding box center [621, 162] width 231 height 28
click at [534, 167] on input "ISRC" at bounding box center [621, 162] width 231 height 28
paste input "QT4FL2550160"
type input "QT4FL2550160"
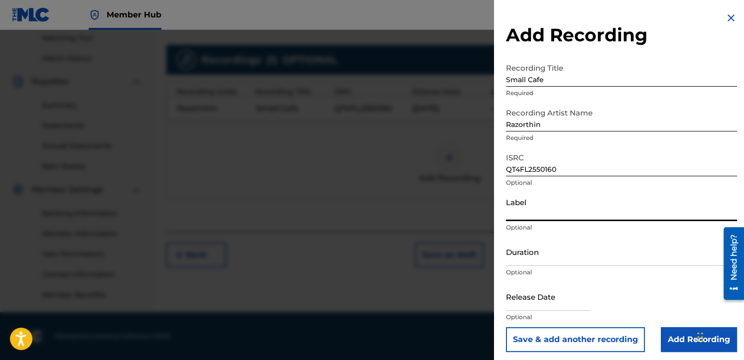
click at [540, 210] on input "Label" at bounding box center [621, 207] width 231 height 28
click at [536, 252] on input "Duration" at bounding box center [621, 251] width 231 height 28
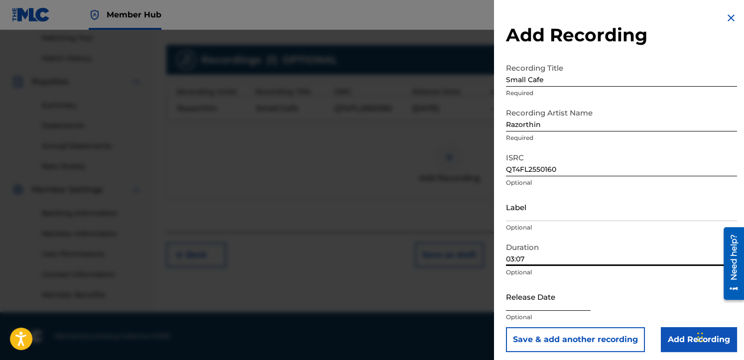
type input "03:07"
select select "8"
select select "2025"
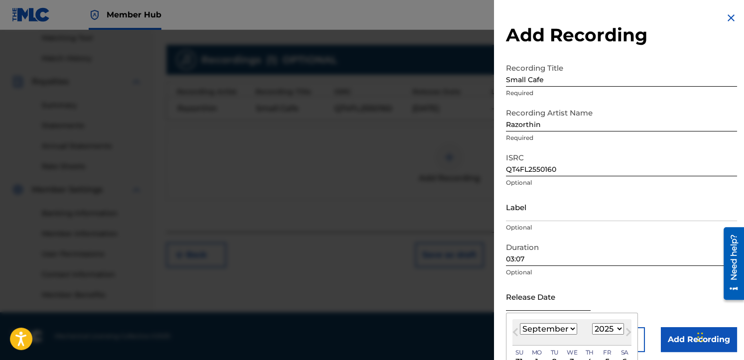
click at [531, 305] on input "text" at bounding box center [548, 296] width 85 height 28
type input "[DATE]"
click at [673, 288] on div "Release Date [DATE] Previous Month Next Month [DATE] January February March Apr…" at bounding box center [621, 304] width 231 height 45
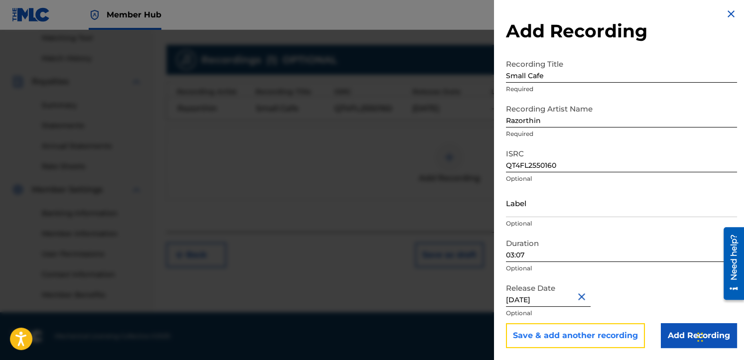
click at [590, 326] on button "Save & add another recording" at bounding box center [575, 335] width 139 height 25
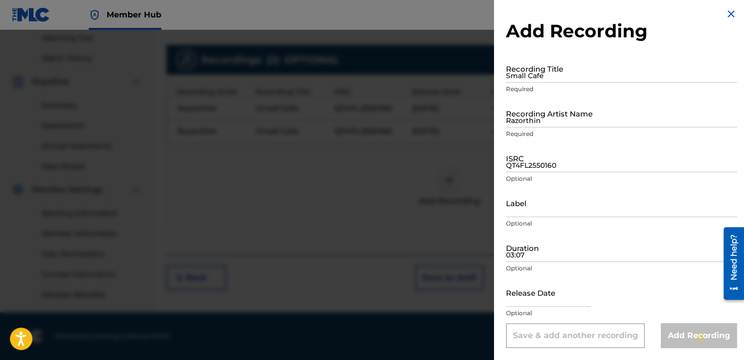
click at [675, 14] on img at bounding box center [731, 14] width 12 height 12
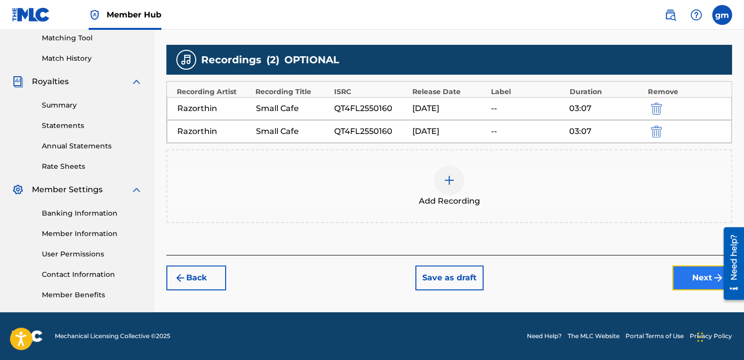
click at [675, 271] on button "Next" at bounding box center [702, 277] width 60 height 25
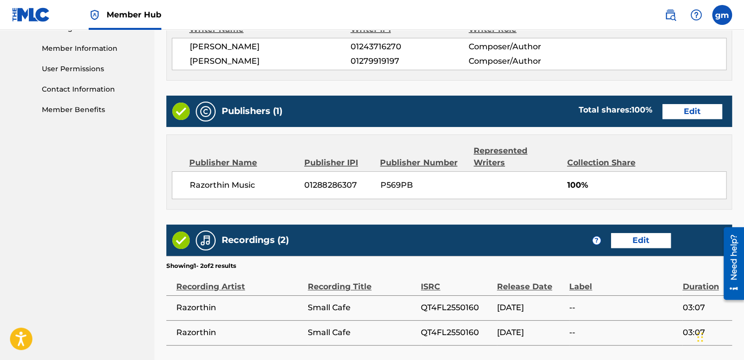
scroll to position [524, 0]
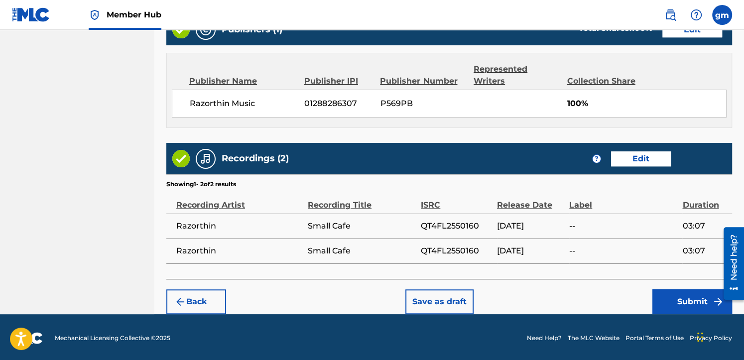
click at [556, 250] on span "[DATE]" at bounding box center [530, 251] width 67 height 12
click at [633, 155] on button "Edit" at bounding box center [641, 158] width 60 height 15
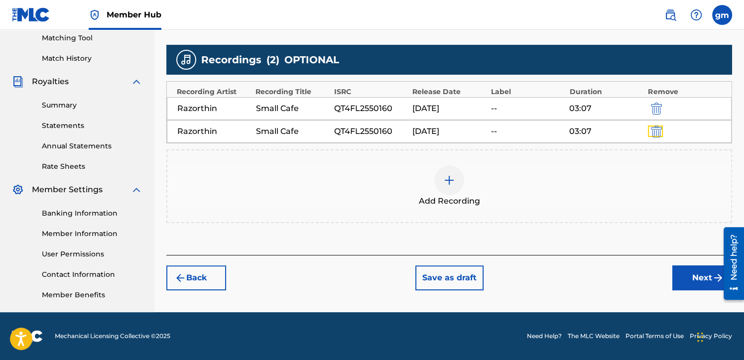
click at [658, 130] on img "submit" at bounding box center [655, 131] width 11 height 12
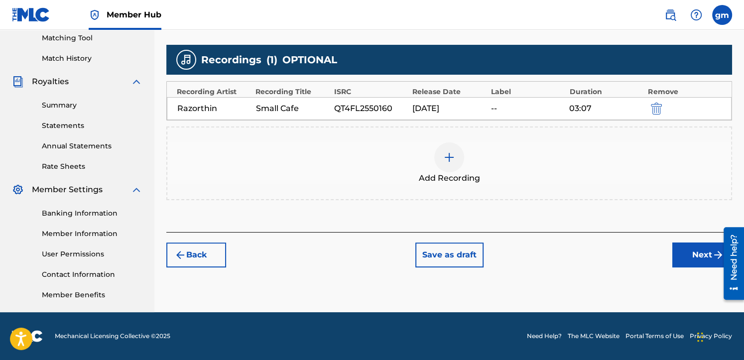
scroll to position [191, 0]
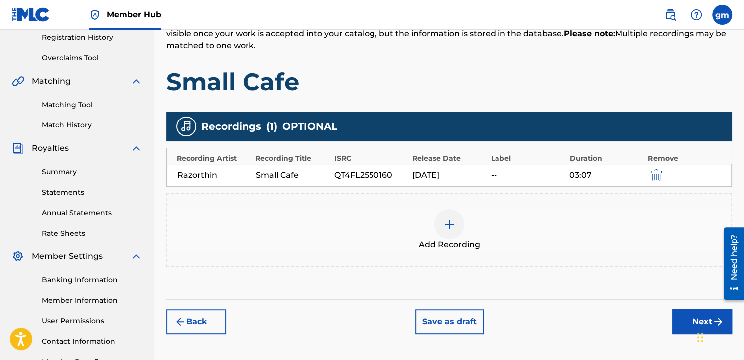
click at [275, 128] on span "( 1 )" at bounding box center [271, 126] width 11 height 15
click at [215, 121] on span "Recordings" at bounding box center [231, 126] width 60 height 15
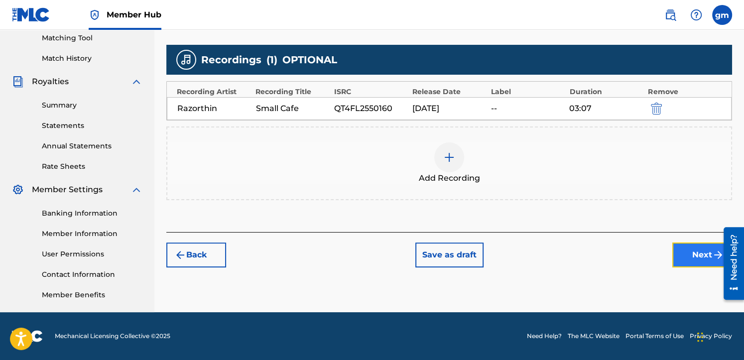
click at [675, 247] on button "Next" at bounding box center [702, 254] width 60 height 25
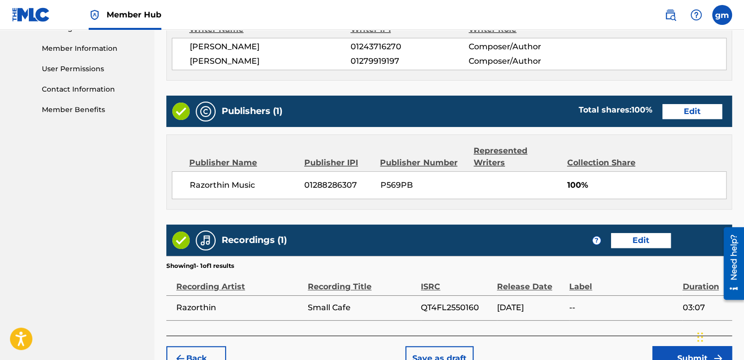
scroll to position [499, 0]
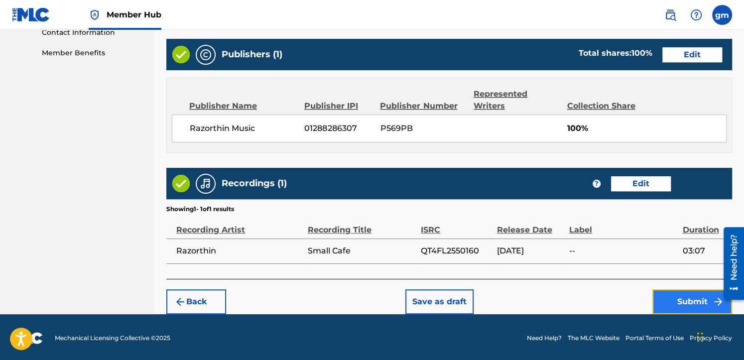
click at [675, 295] on button "Submit" at bounding box center [692, 301] width 80 height 25
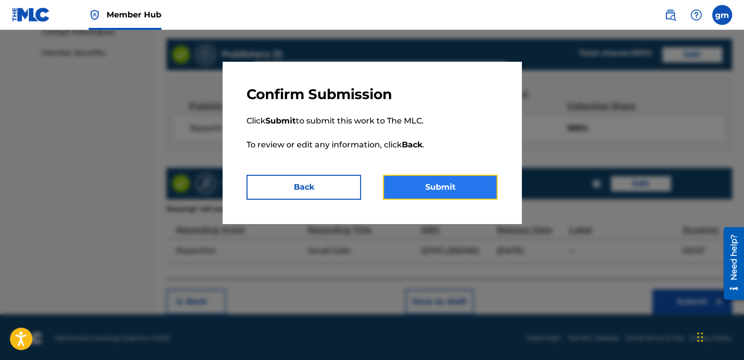
click at [437, 189] on button "Submit" at bounding box center [440, 187] width 114 height 25
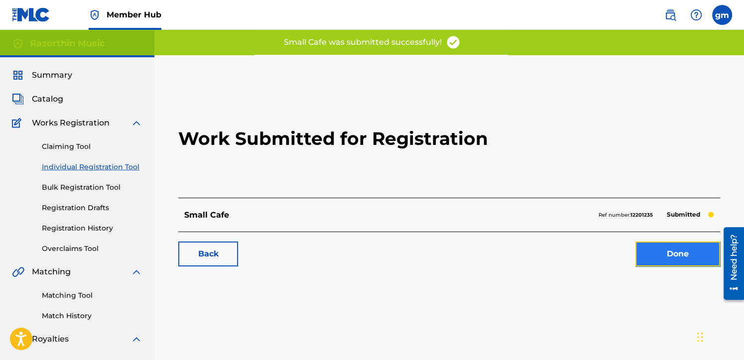
click at [675, 256] on link "Done" at bounding box center [677, 253] width 85 height 25
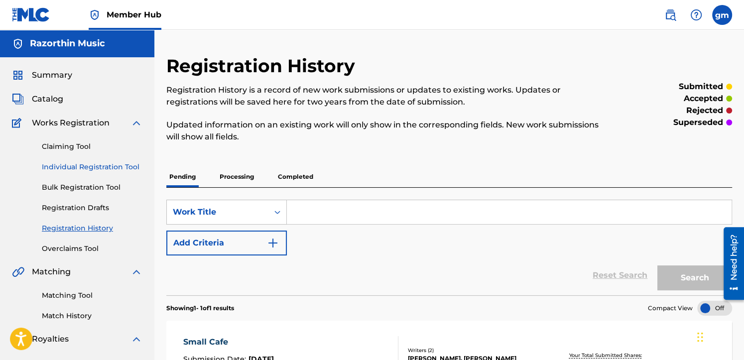
click at [76, 167] on link "Individual Registration Tool" at bounding box center [92, 167] width 101 height 10
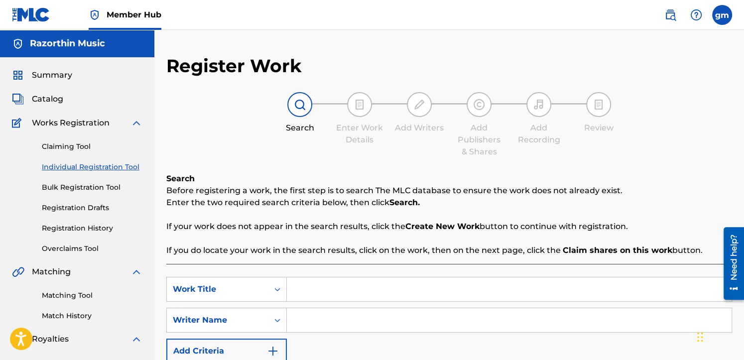
click at [306, 290] on input "Search Form" at bounding box center [509, 289] width 444 height 24
type input "At the DMV"
click at [317, 321] on input "Search Form" at bounding box center [509, 320] width 444 height 24
type input "Schwende"
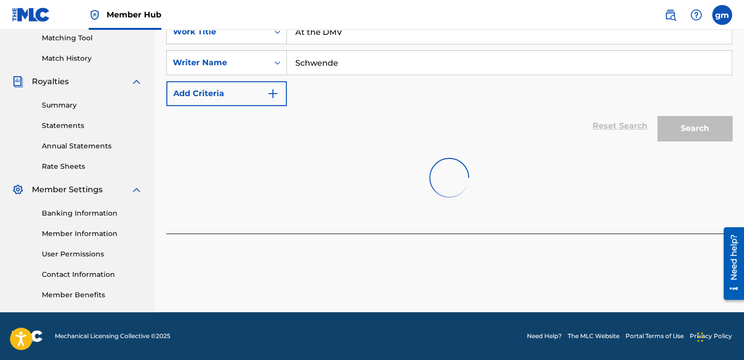
scroll to position [191, 0]
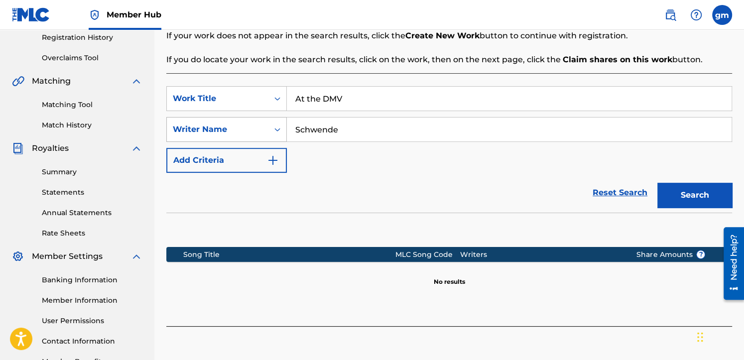
drag, startPoint x: 349, startPoint y: 135, endPoint x: 241, endPoint y: 121, distance: 109.0
click at [242, 122] on div "SearchWithCriteria159c2914-b671-4793-81fb-0c399e7f15ea Writer Name Schwende" at bounding box center [448, 129] width 565 height 25
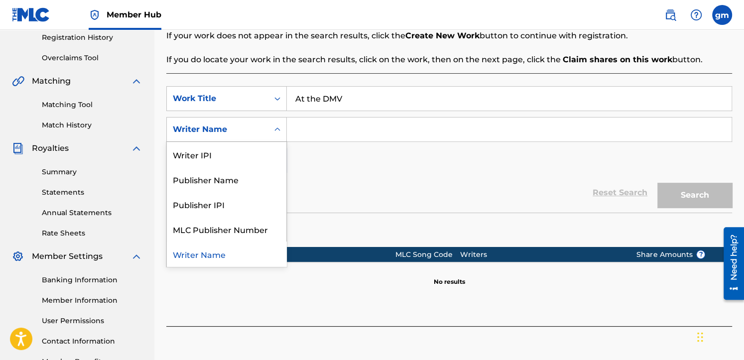
click at [277, 131] on icon "Search Form" at bounding box center [277, 129] width 10 height 10
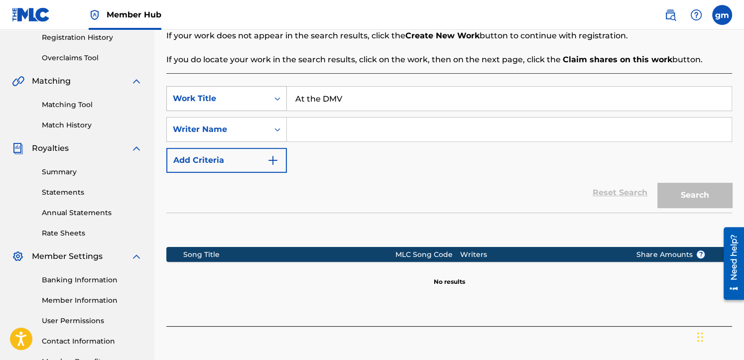
drag, startPoint x: 360, startPoint y: 98, endPoint x: 276, endPoint y: 106, distance: 84.5
click at [276, 106] on div "SearchWithCriteria95f5792d-50e8-4769-babe-9a276b1fa7e5 Work Title At the DMV" at bounding box center [448, 98] width 565 height 25
click at [275, 132] on icon "Search Form" at bounding box center [277, 129] width 10 height 10
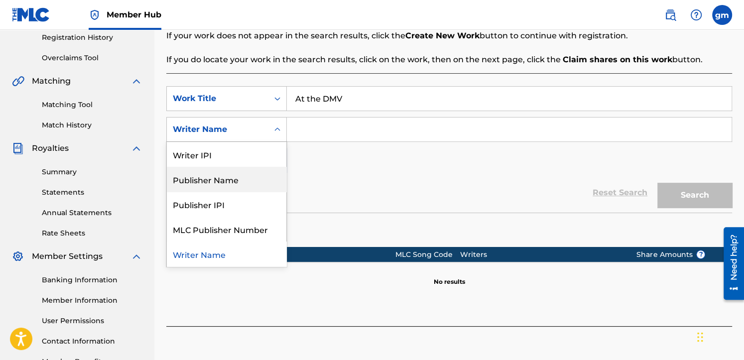
click at [330, 129] on input "Search Form" at bounding box center [509, 129] width 444 height 24
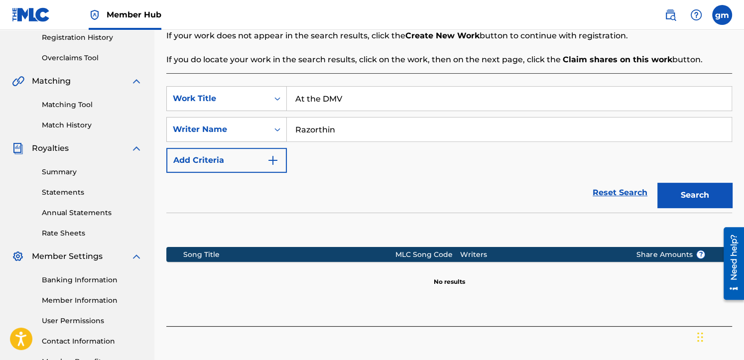
type input "Razorthin"
click at [657, 183] on button "Search" at bounding box center [694, 195] width 75 height 25
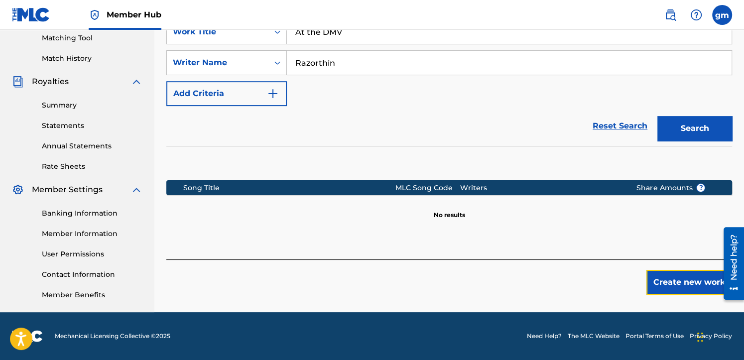
drag, startPoint x: 681, startPoint y: 282, endPoint x: 427, endPoint y: 134, distance: 294.3
click at [427, 134] on div "Register Work Search Enter Work Details Add Writers Add Publishers & Shares Add…" at bounding box center [448, 45] width 565 height 497
click at [675, 286] on button "Create new work" at bounding box center [689, 282] width 86 height 25
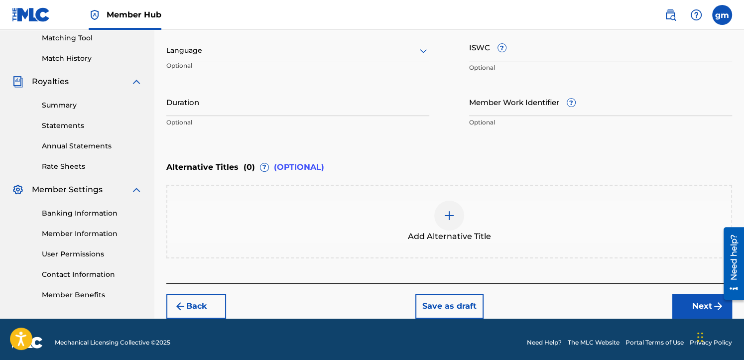
scroll to position [124, 0]
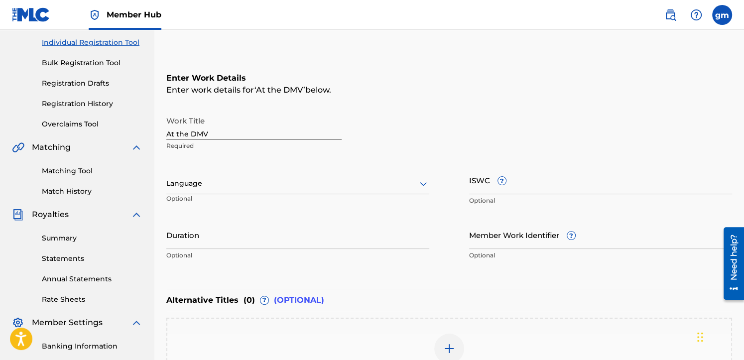
click at [232, 184] on div at bounding box center [297, 183] width 263 height 12
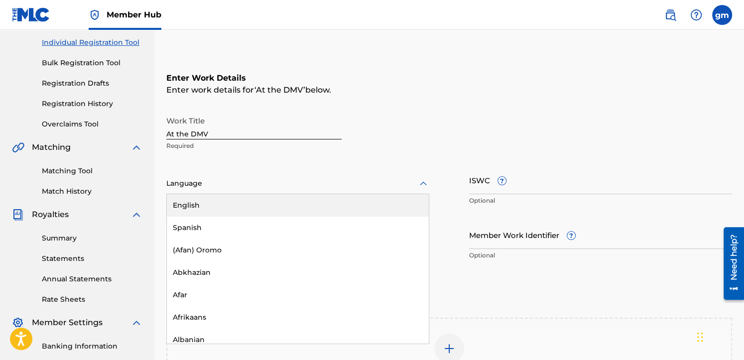
click at [224, 204] on div "English" at bounding box center [298, 205] width 262 height 22
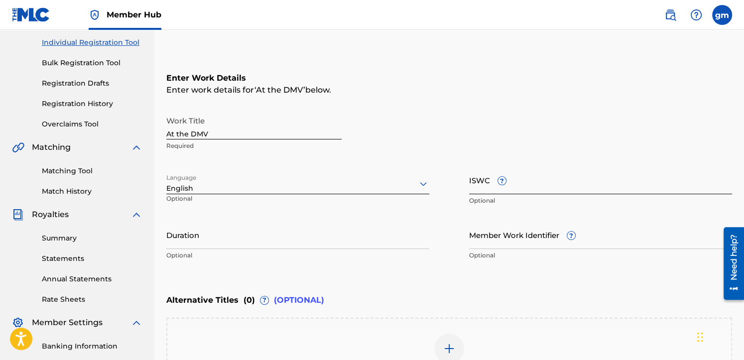
click at [510, 187] on input "ISWC ?" at bounding box center [600, 180] width 263 height 28
click at [492, 183] on input "ISWC ?" at bounding box center [600, 180] width 263 height 28
paste input "T3348920361"
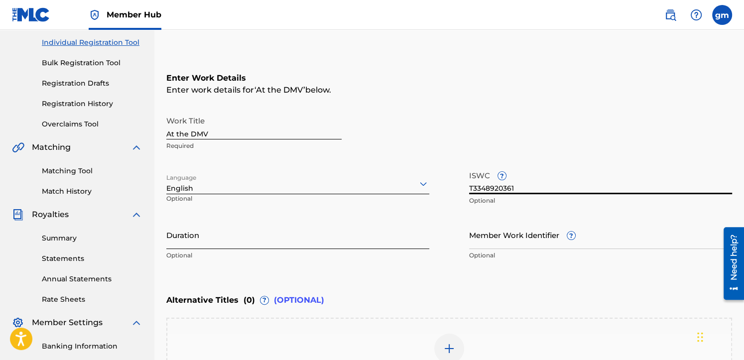
type input "T3348920361"
click at [245, 242] on input "Duration" at bounding box center [297, 234] width 263 height 28
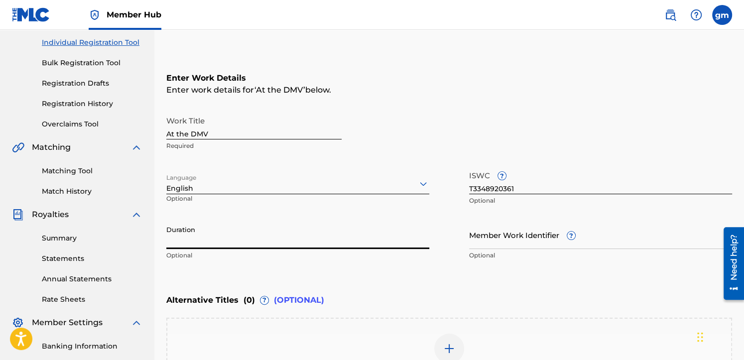
click at [165, 242] on div "Register Work Search Enter Work Details Add Writers Add Publishers & Shares Add…" at bounding box center [448, 190] width 589 height 521
click at [179, 242] on input "Duration" at bounding box center [297, 234] width 263 height 28
type input "03:25"
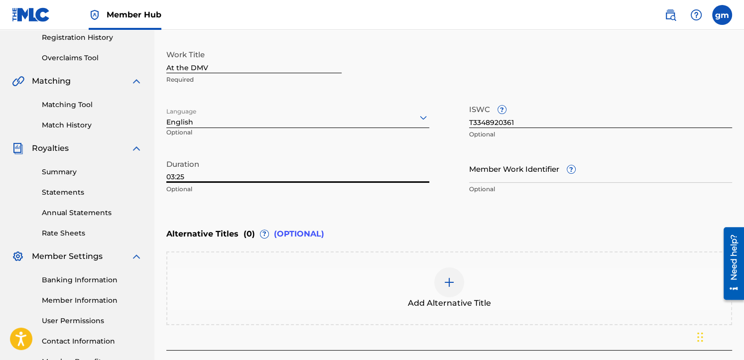
scroll to position [263, 0]
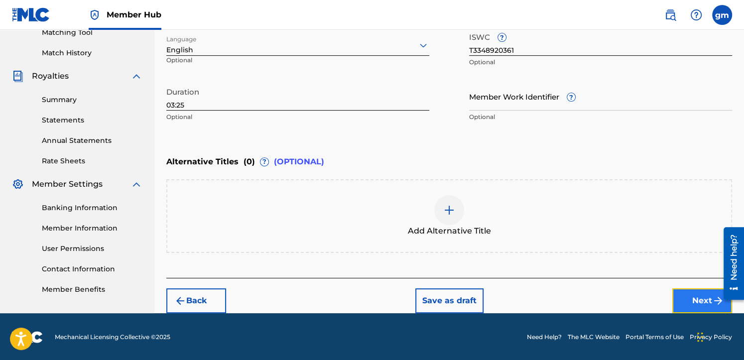
click at [675, 299] on button "Next" at bounding box center [702, 300] width 60 height 25
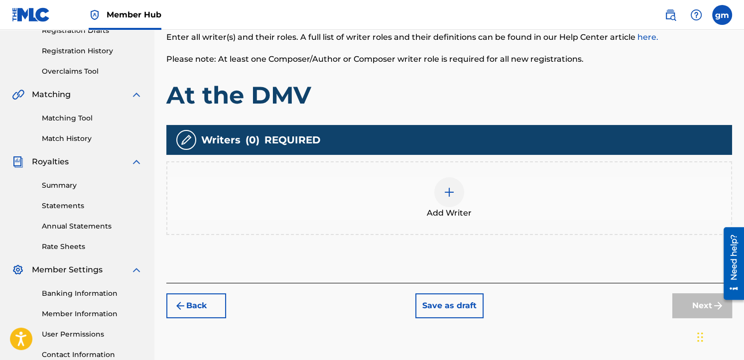
scroll to position [243, 0]
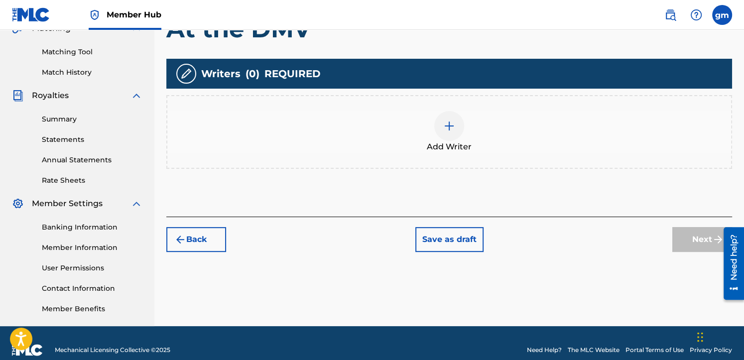
click at [449, 128] on img at bounding box center [449, 126] width 12 height 12
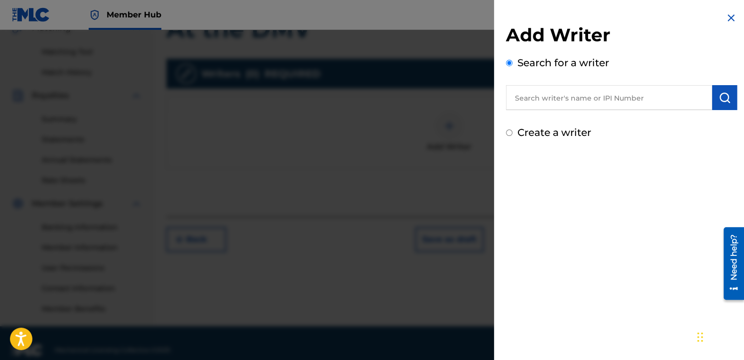
click at [552, 103] on input "text" at bounding box center [609, 97] width 206 height 25
type input "[PERSON_NAME]"
click at [675, 98] on img "submit" at bounding box center [724, 98] width 12 height 12
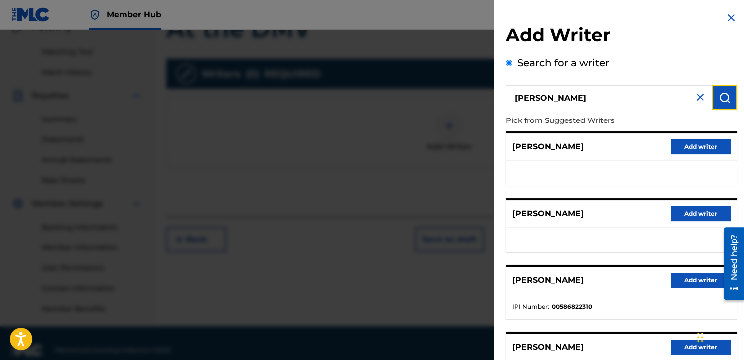
scroll to position [154, 0]
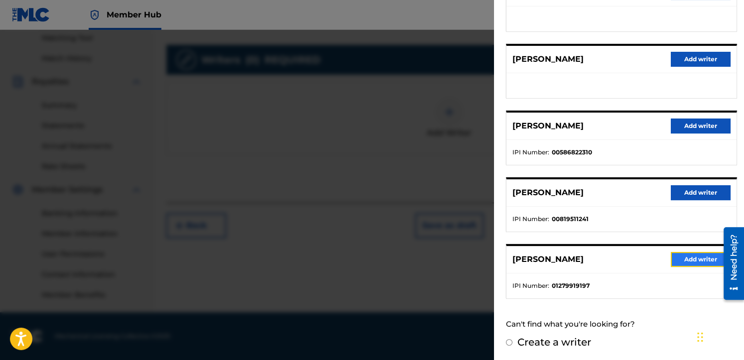
click at [675, 259] on button "Add writer" at bounding box center [700, 259] width 60 height 15
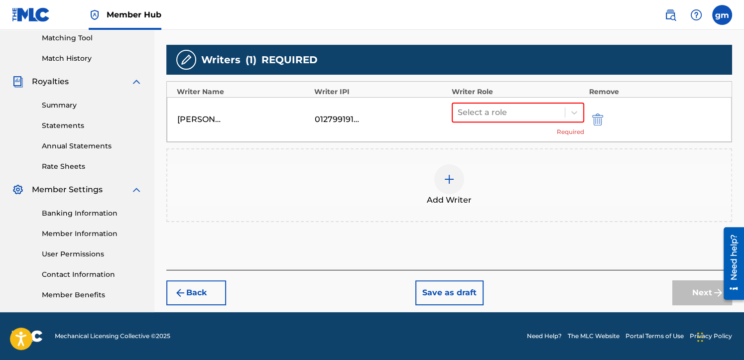
click at [452, 177] on img at bounding box center [449, 179] width 12 height 12
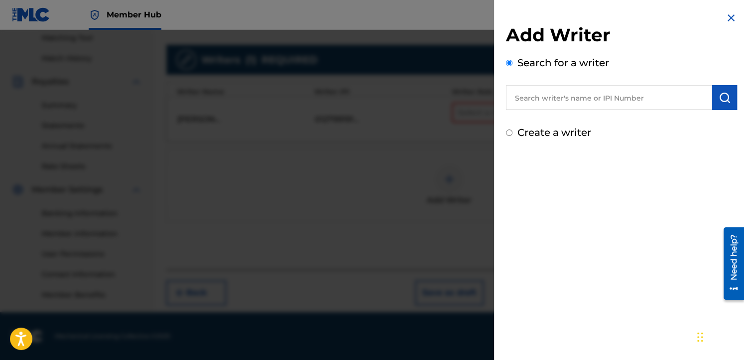
click at [546, 100] on input "text" at bounding box center [609, 97] width 206 height 25
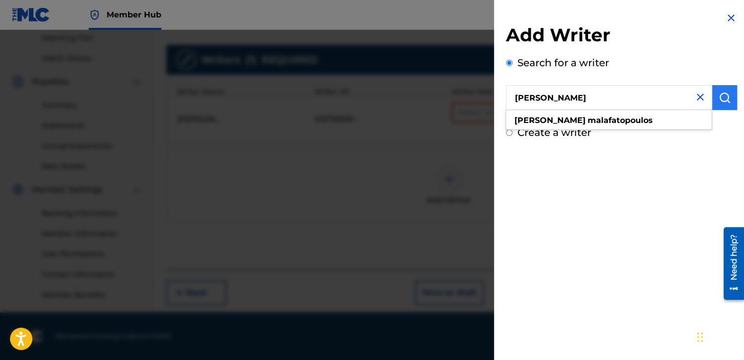
type input "[PERSON_NAME]"
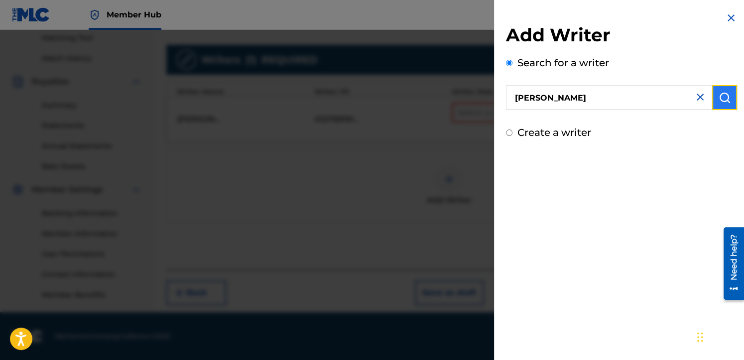
click at [675, 96] on img "submit" at bounding box center [724, 98] width 12 height 12
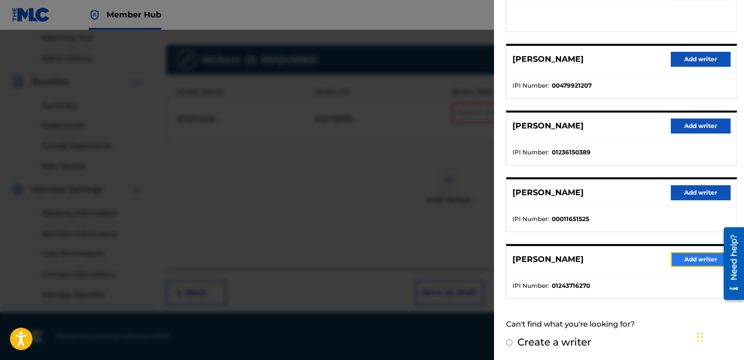
click at [675, 261] on button "Add writer" at bounding box center [700, 259] width 60 height 15
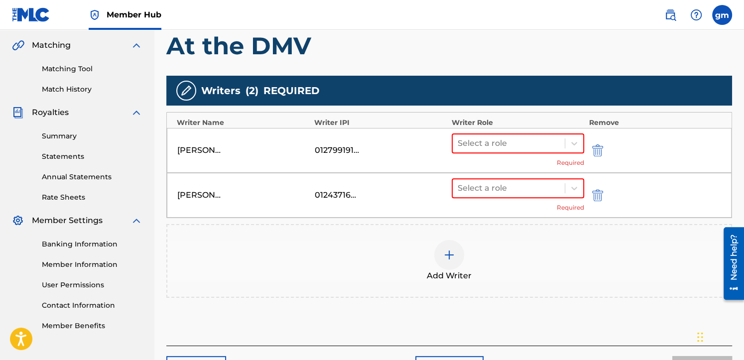
scroll to position [160, 0]
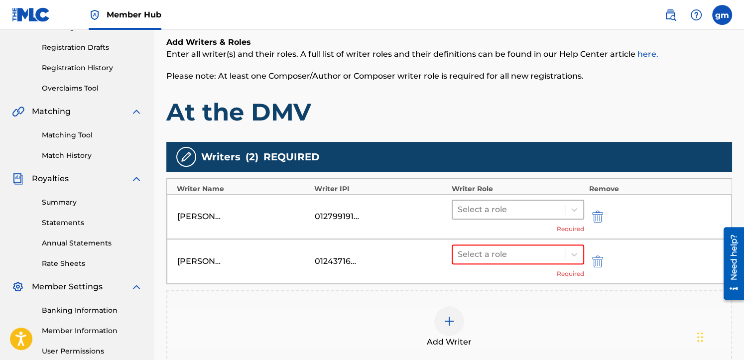
click at [492, 211] on div at bounding box center [508, 210] width 102 height 14
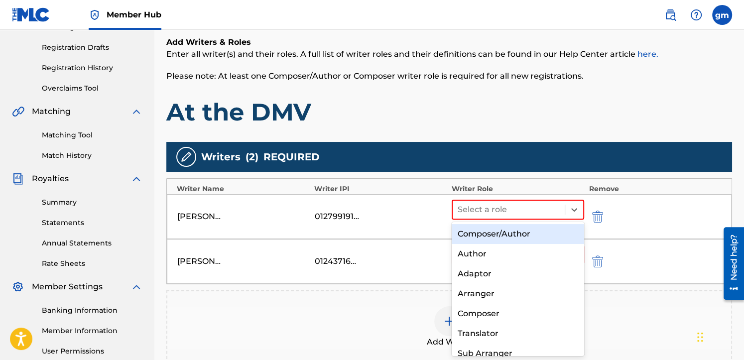
click at [496, 233] on div "Composer/Author" at bounding box center [517, 234] width 132 height 20
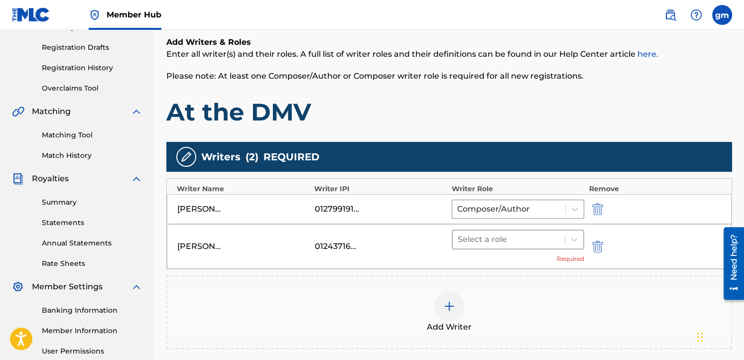
click at [506, 239] on div at bounding box center [508, 239] width 102 height 14
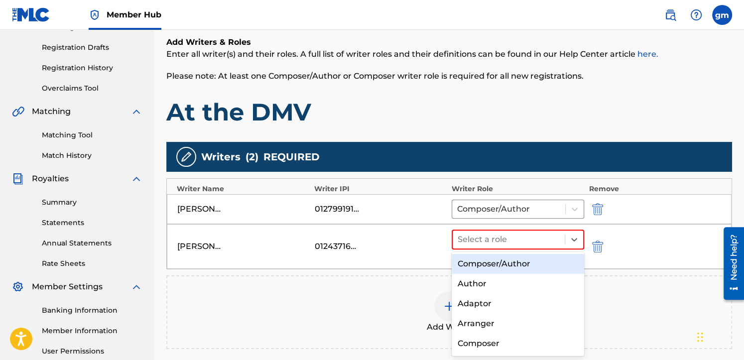
click at [512, 266] on div "Composer/Author" at bounding box center [517, 264] width 132 height 20
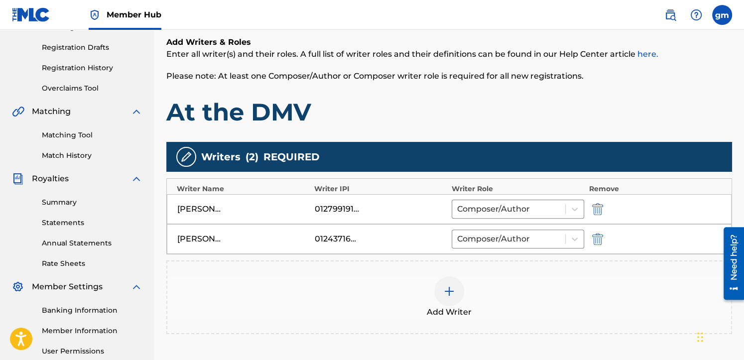
scroll to position [264, 0]
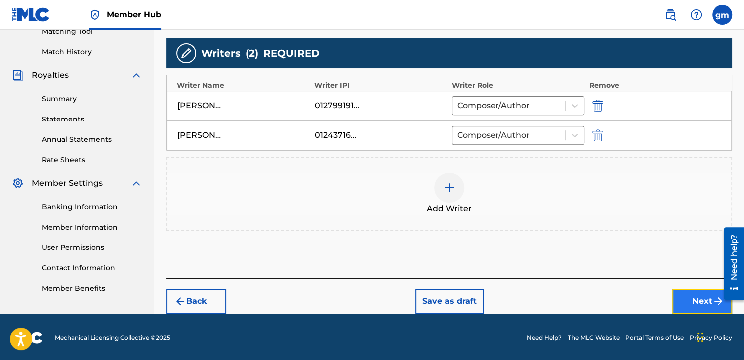
click at [675, 302] on button "Next" at bounding box center [702, 301] width 60 height 25
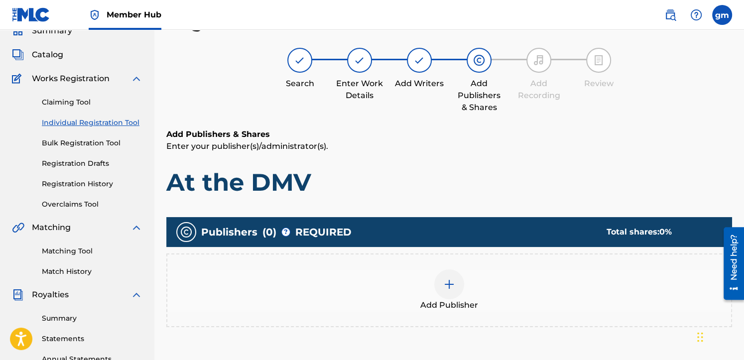
scroll to position [177, 0]
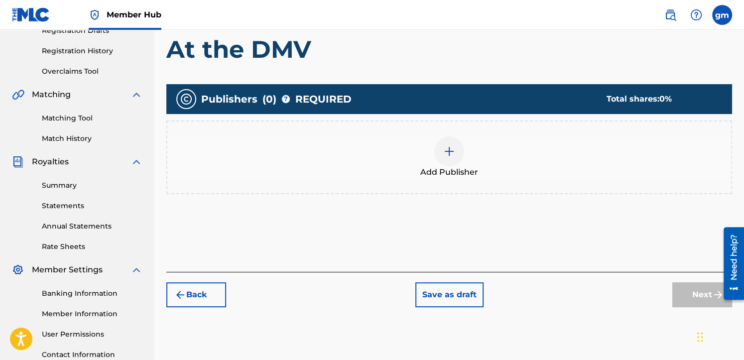
click at [452, 151] on img at bounding box center [449, 151] width 12 height 12
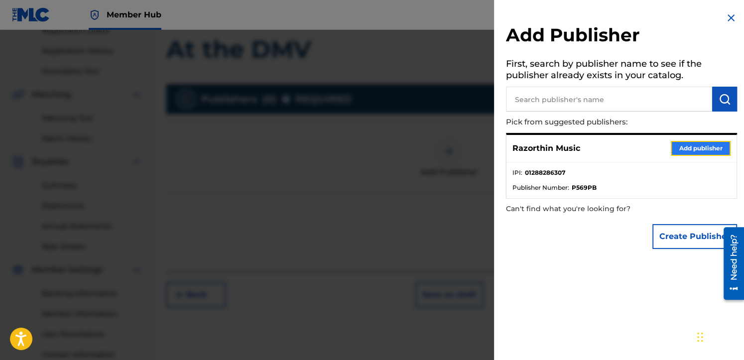
click at [675, 149] on button "Add publisher" at bounding box center [700, 148] width 60 height 15
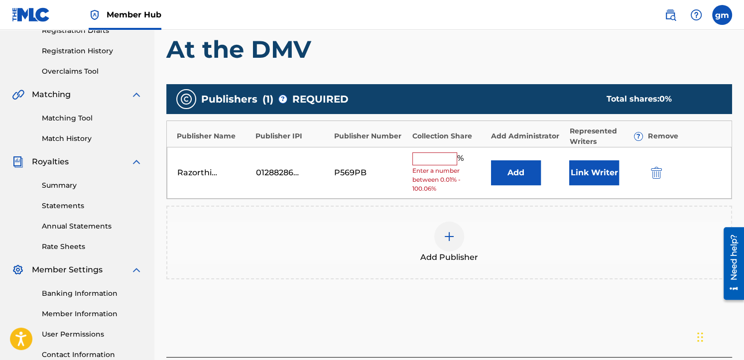
click at [427, 160] on input "text" at bounding box center [434, 158] width 45 height 13
type input "100"
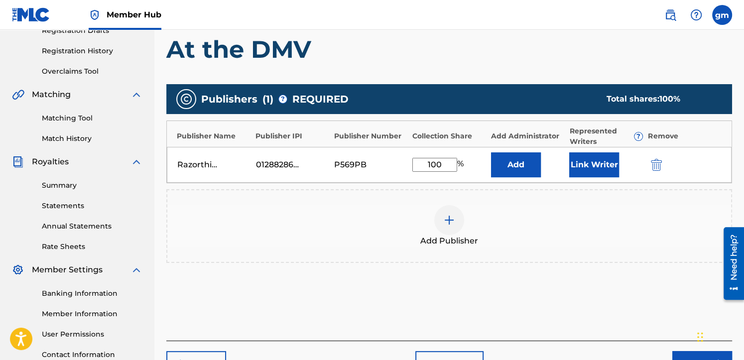
scroll to position [257, 0]
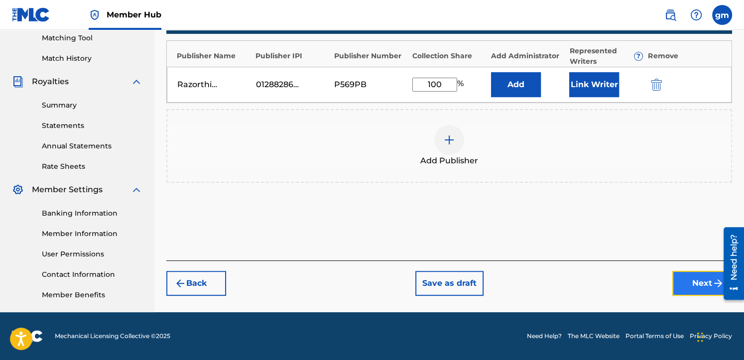
click at [675, 279] on button "Next" at bounding box center [702, 283] width 60 height 25
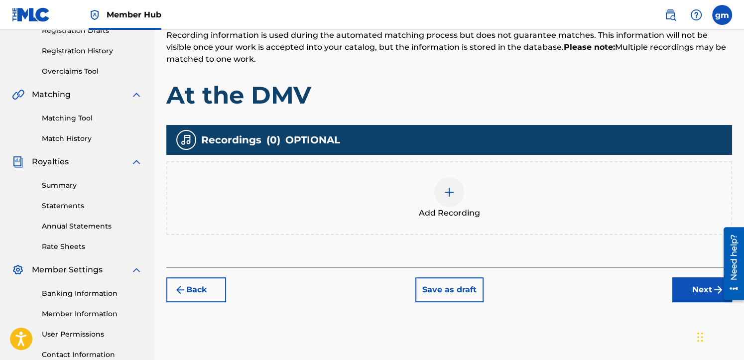
scroll to position [243, 0]
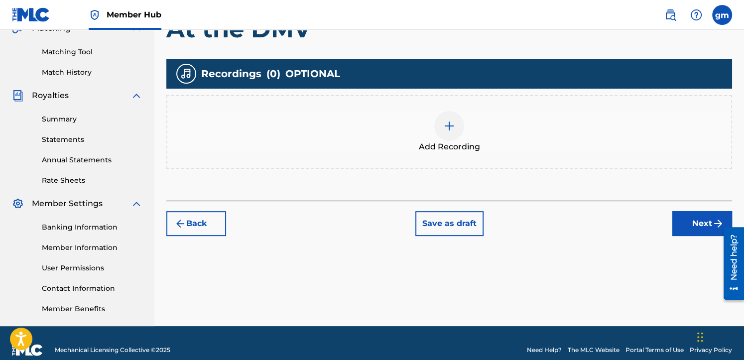
click at [446, 130] on img at bounding box center [449, 126] width 12 height 12
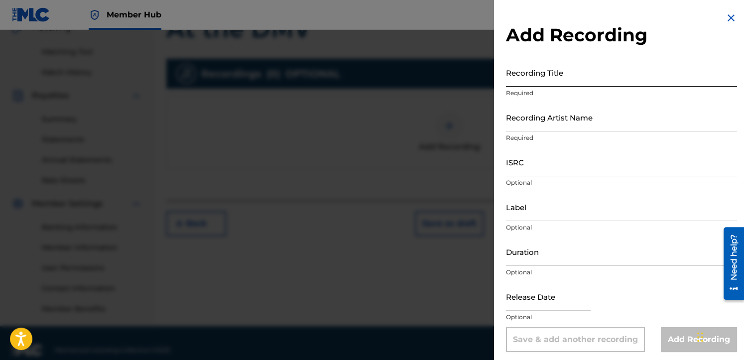
click at [517, 81] on input "Recording Title" at bounding box center [621, 72] width 231 height 28
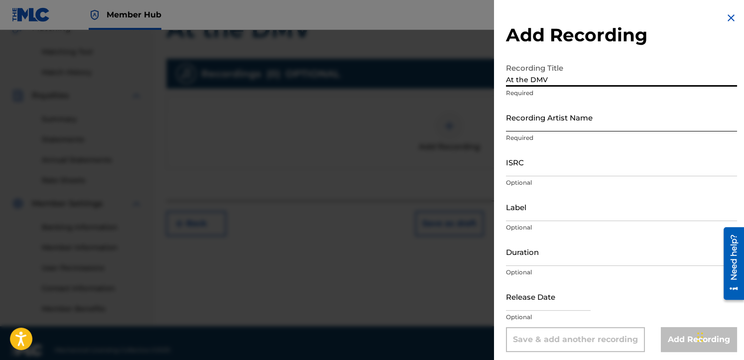
type input "At the DMV"
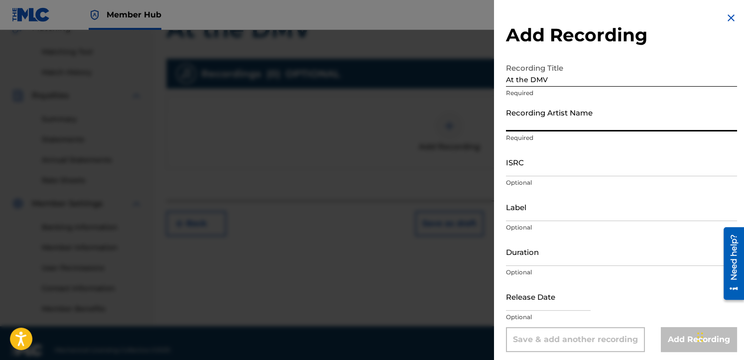
click at [539, 126] on input "Recording Artist Name" at bounding box center [621, 117] width 231 height 28
type input "Razorthin"
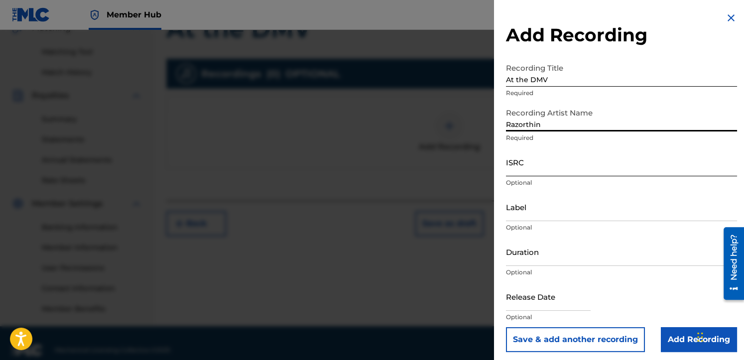
drag, startPoint x: 530, startPoint y: 164, endPoint x: 482, endPoint y: 178, distance: 50.2
click at [530, 165] on input "ISRC" at bounding box center [621, 162] width 231 height 28
click at [544, 164] on input "ISRC" at bounding box center [621, 162] width 231 height 28
paste input "QT4FL2550170"
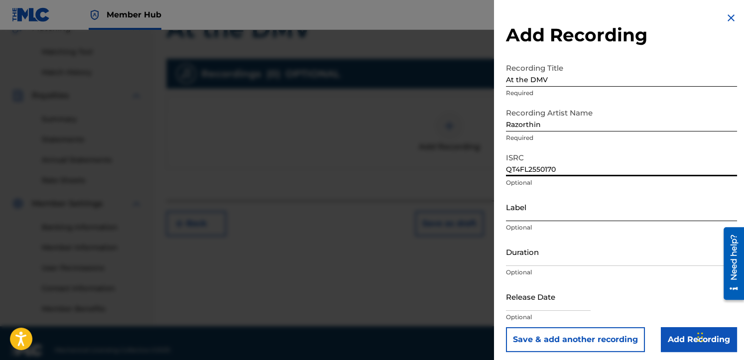
type input "QT4FL2550170"
click at [538, 215] on input "Label" at bounding box center [621, 207] width 231 height 28
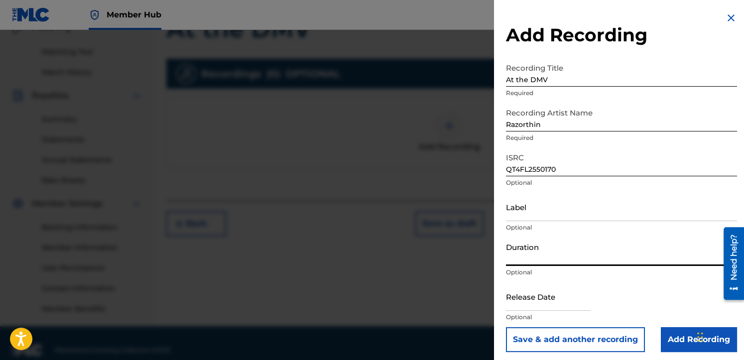
click at [538, 261] on input "Duration" at bounding box center [621, 251] width 231 height 28
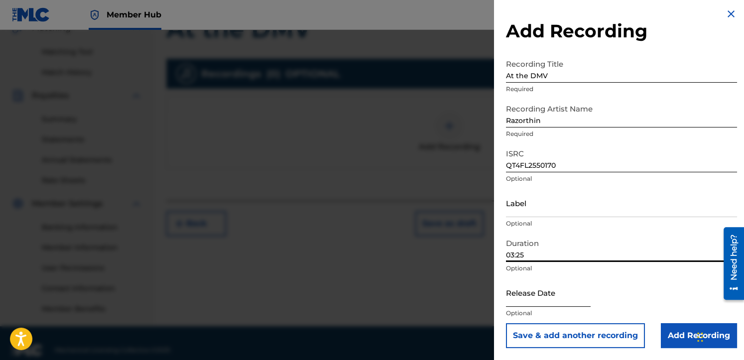
type input "03:25"
click at [512, 299] on input "text" at bounding box center [548, 292] width 85 height 28
select select "8"
select select "2025"
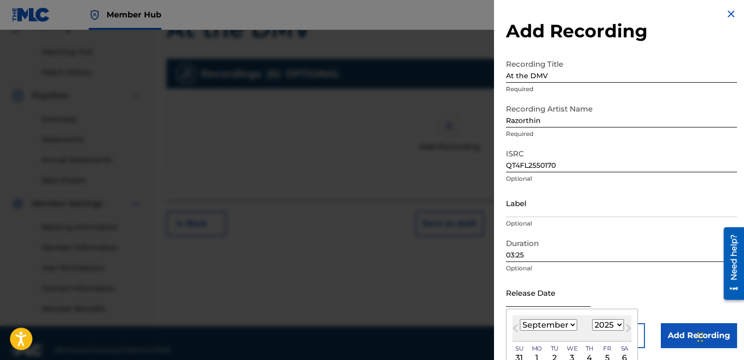
type input "[DATE]"
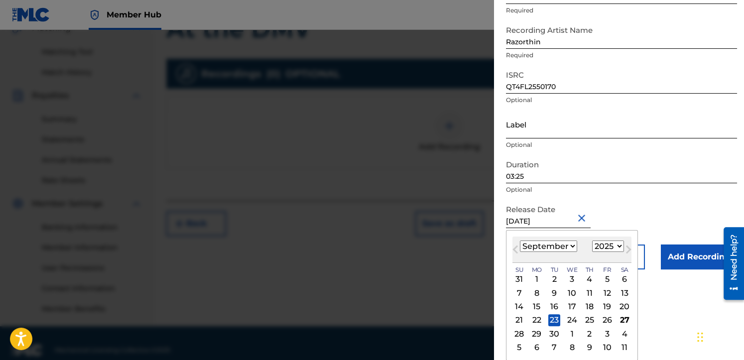
click at [638, 211] on form "Recording Title At the DMV Required Recording Artist Name Razorthin Required IS…" at bounding box center [621, 123] width 231 height 294
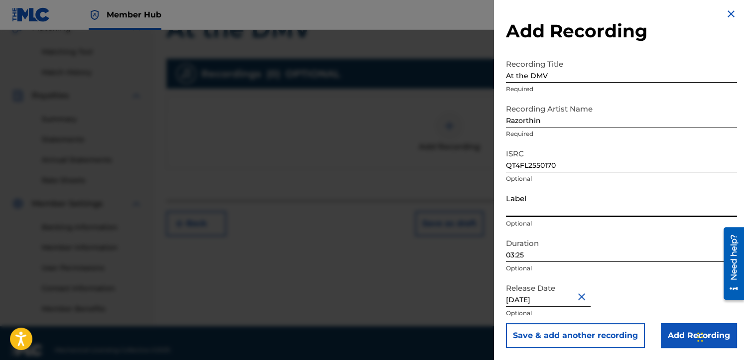
scroll to position [4, 0]
click at [675, 326] on input "Add Recording" at bounding box center [698, 335] width 76 height 25
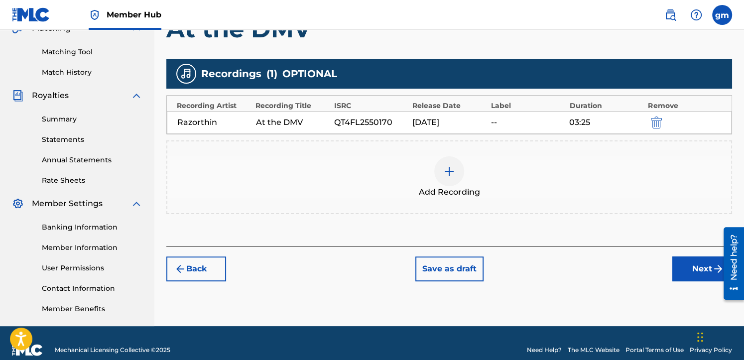
scroll to position [257, 0]
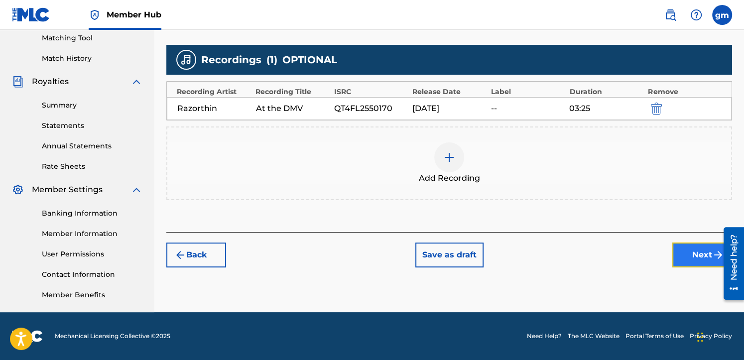
click at [675, 252] on button "Next" at bounding box center [702, 254] width 60 height 25
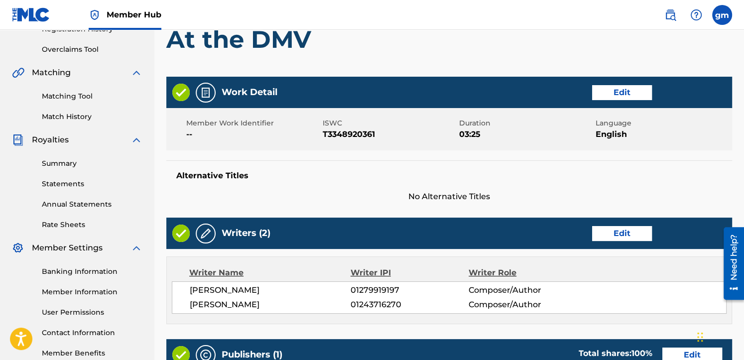
scroll to position [265, 0]
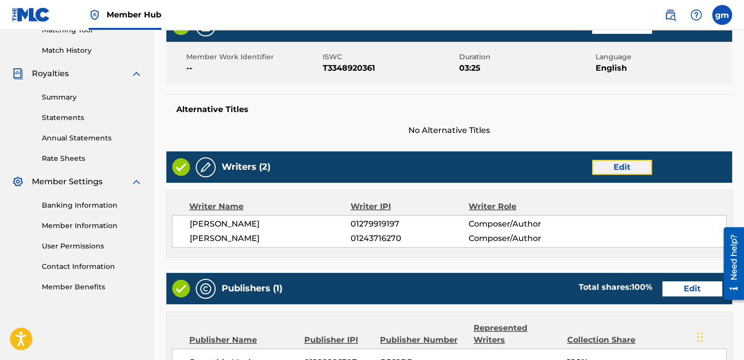
click at [630, 167] on button "Edit" at bounding box center [622, 167] width 60 height 15
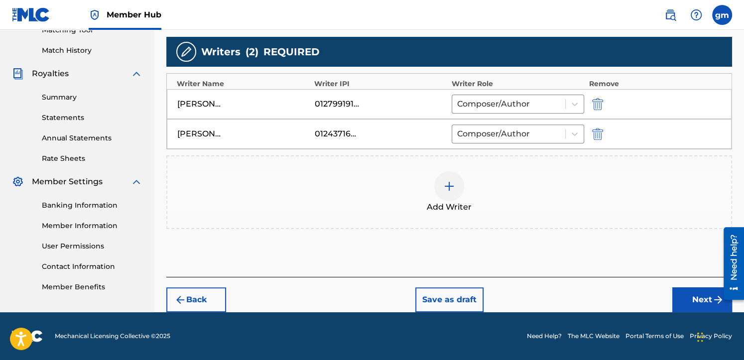
scroll to position [264, 0]
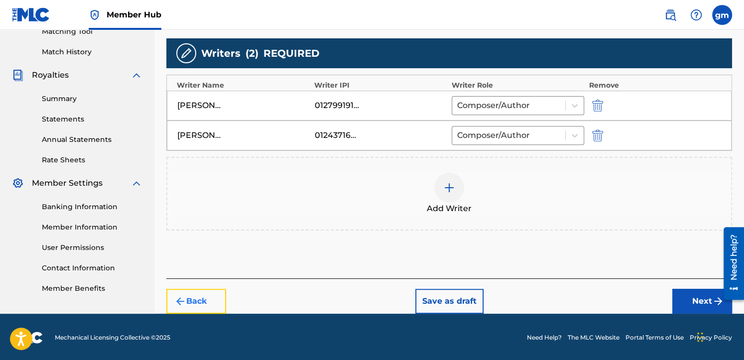
click at [189, 301] on button "Back" at bounding box center [196, 301] width 60 height 25
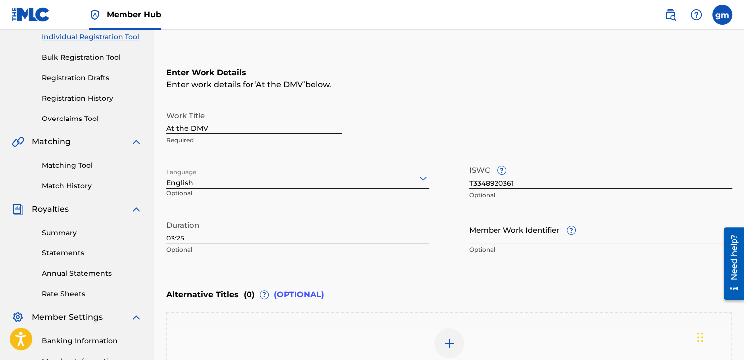
scroll to position [263, 0]
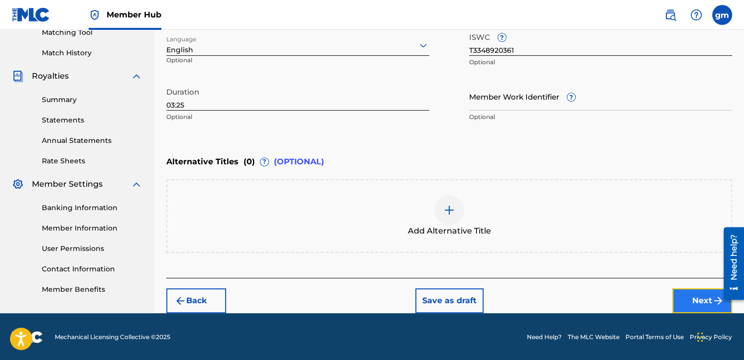
click at [675, 301] on button "Next" at bounding box center [702, 300] width 60 height 25
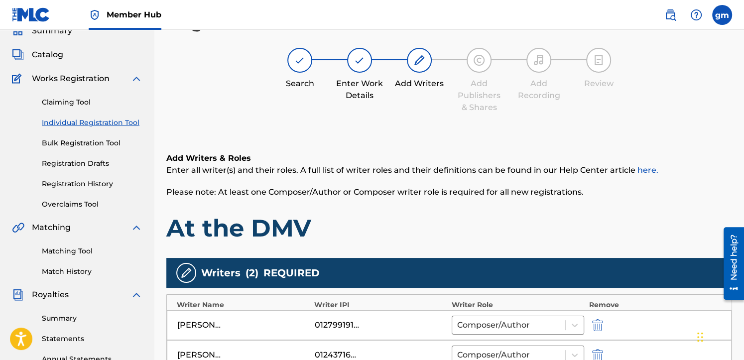
scroll to position [243, 0]
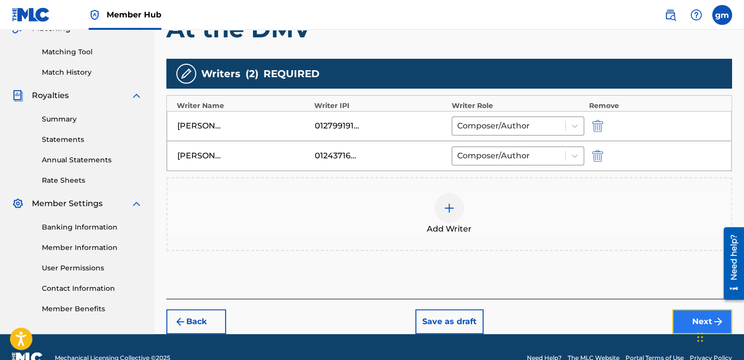
click at [675, 318] on button "Next" at bounding box center [702, 321] width 60 height 25
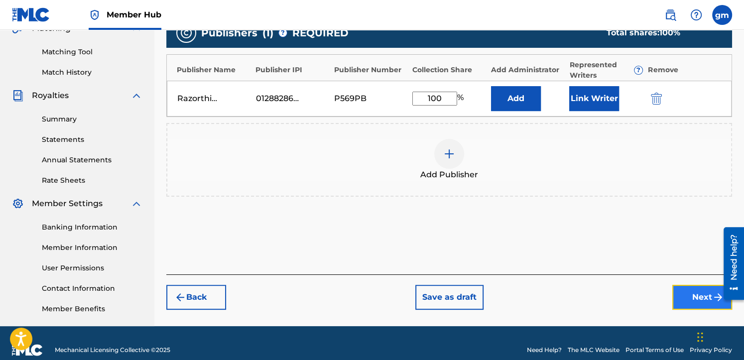
click at [675, 298] on button "Next" at bounding box center [702, 297] width 60 height 25
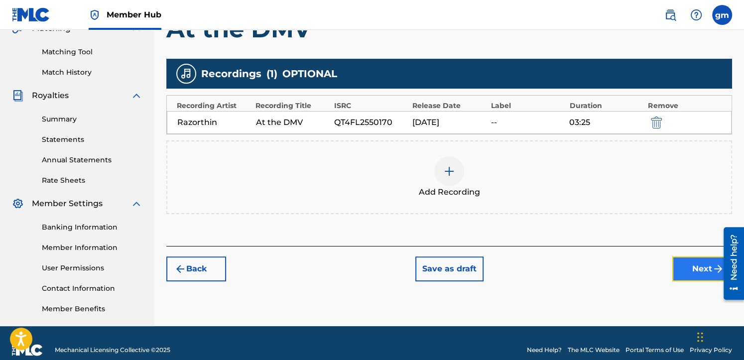
click at [675, 275] on button "Next" at bounding box center [702, 268] width 60 height 25
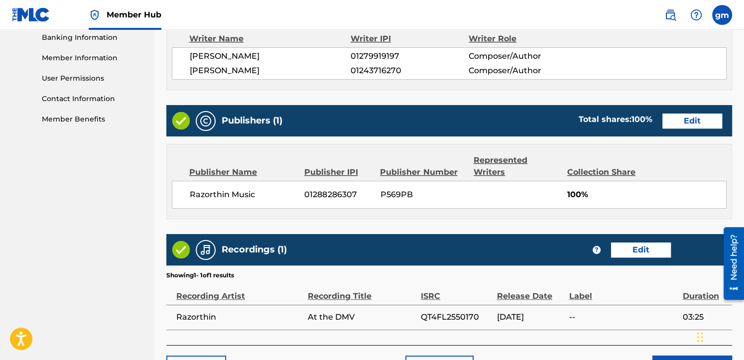
scroll to position [499, 0]
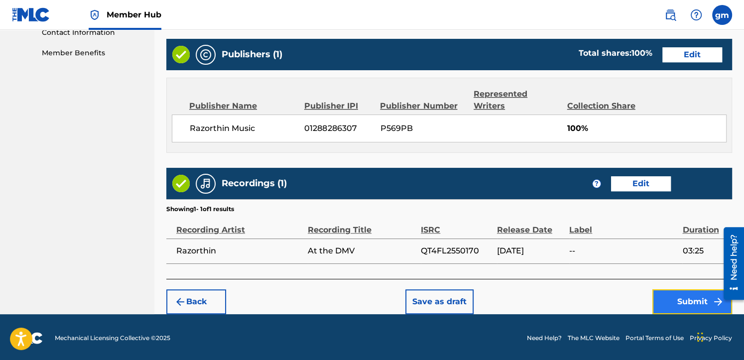
click at [675, 300] on button "Submit" at bounding box center [692, 301] width 80 height 25
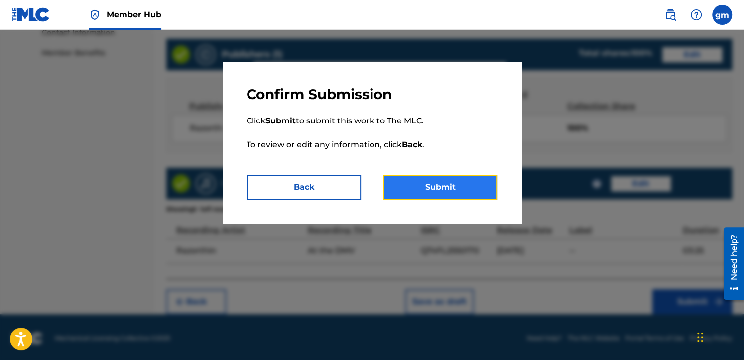
click at [460, 191] on button "Submit" at bounding box center [440, 187] width 114 height 25
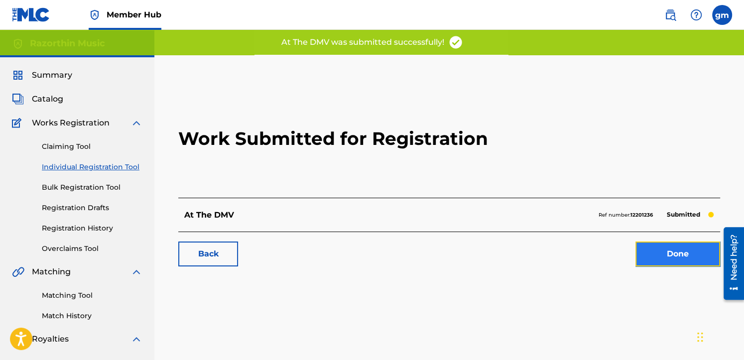
click at [675, 260] on link "Done" at bounding box center [677, 253] width 85 height 25
